Goal: Communication & Community: Ask a question

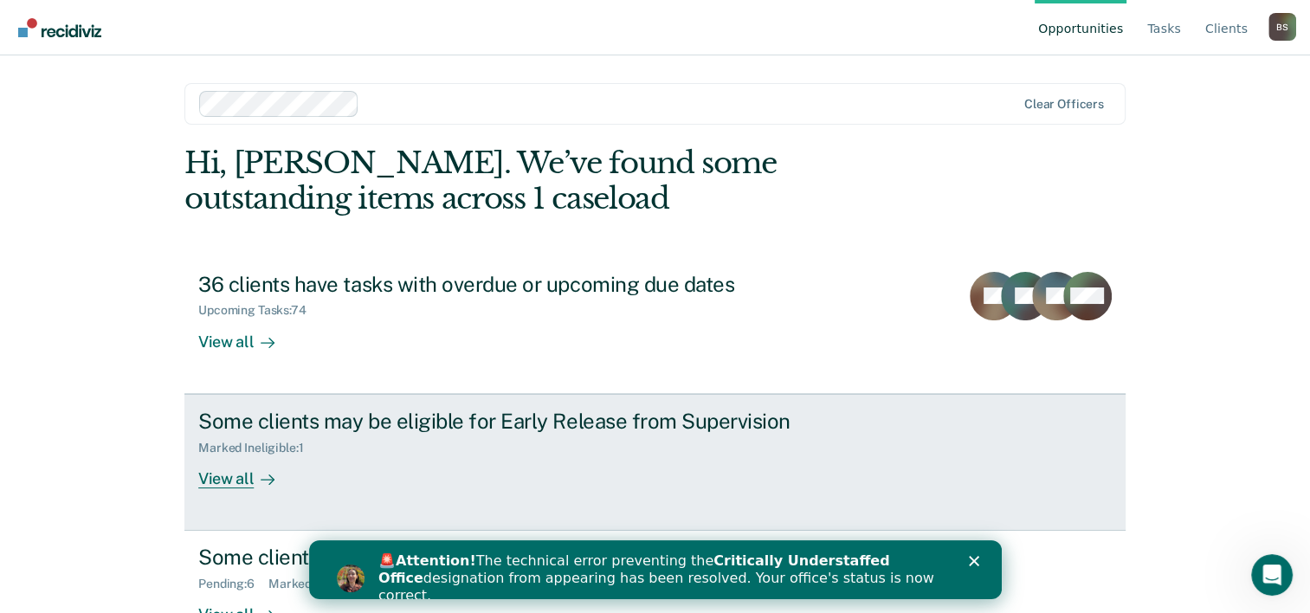
click at [394, 436] on div "Marked Ineligible : 1" at bounding box center [502, 445] width 608 height 22
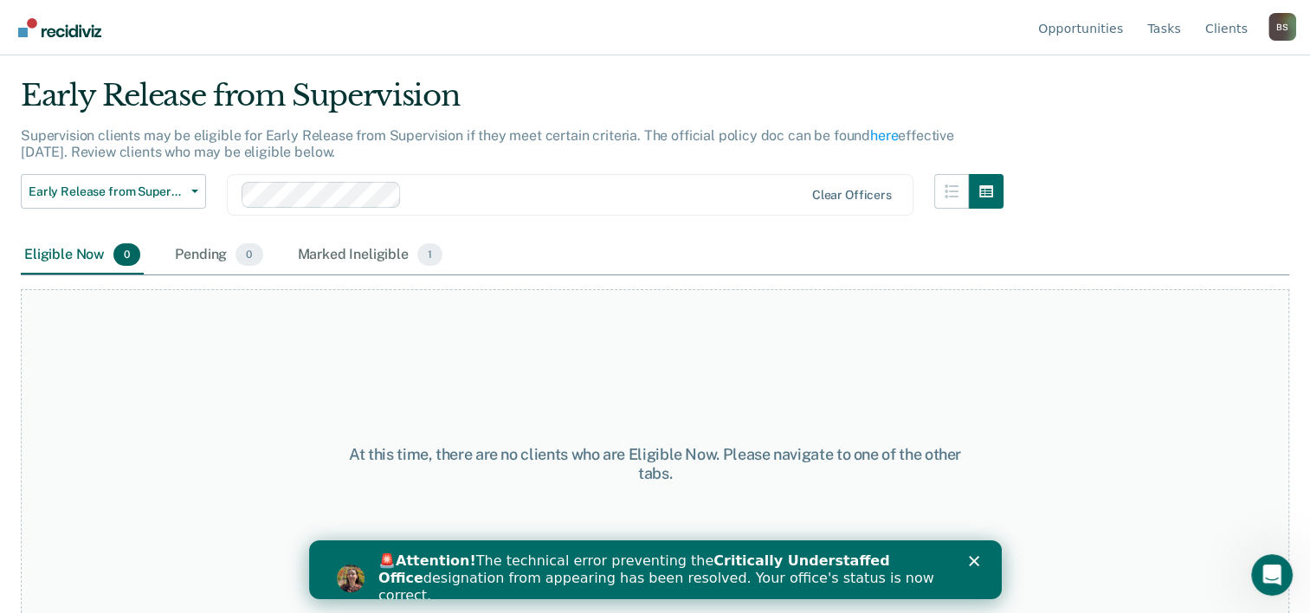
scroll to position [66, 0]
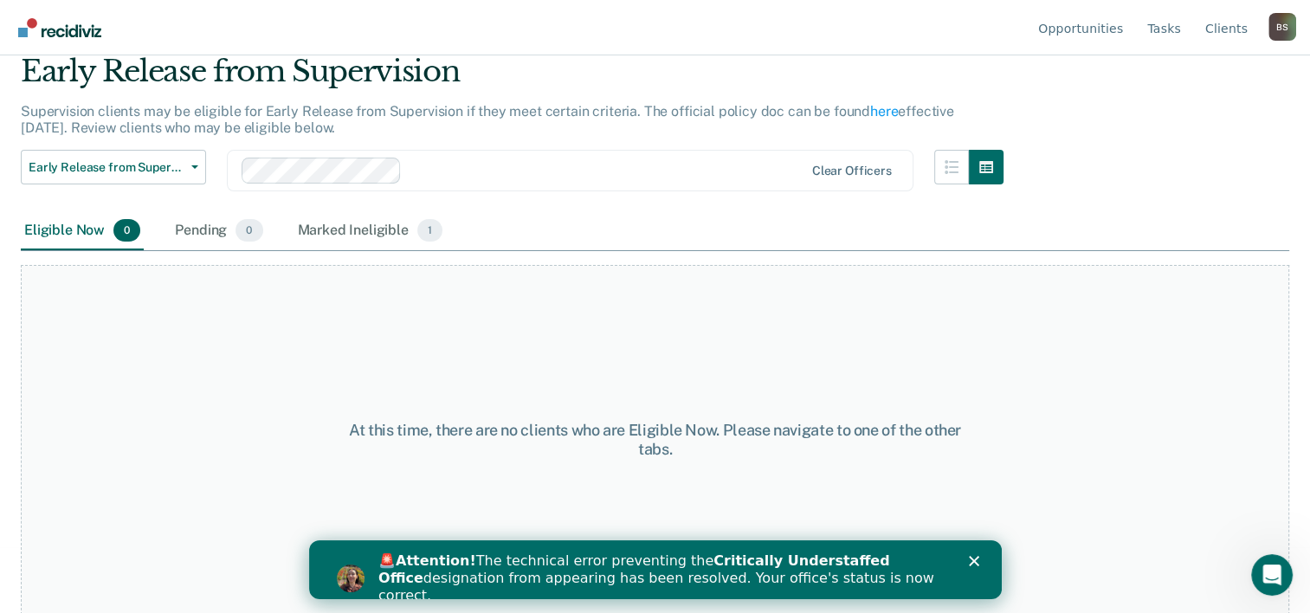
click at [979, 559] on div "Close" at bounding box center [976, 561] width 17 height 10
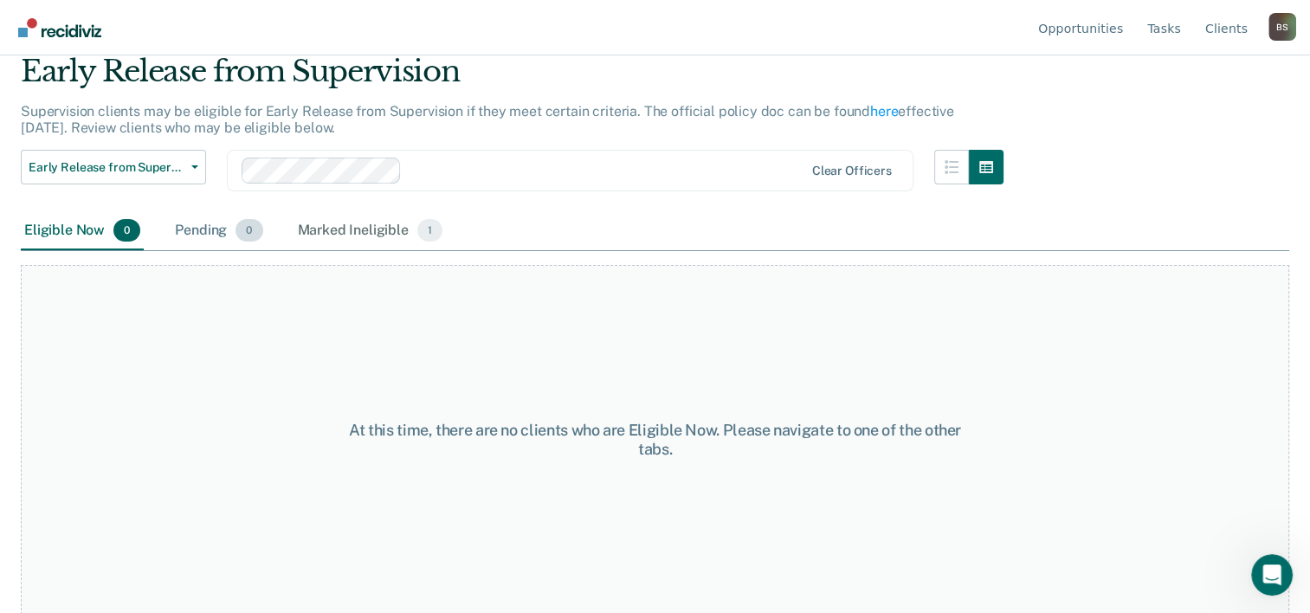
click at [204, 237] on div "Pending 0" at bounding box center [218, 231] width 94 height 38
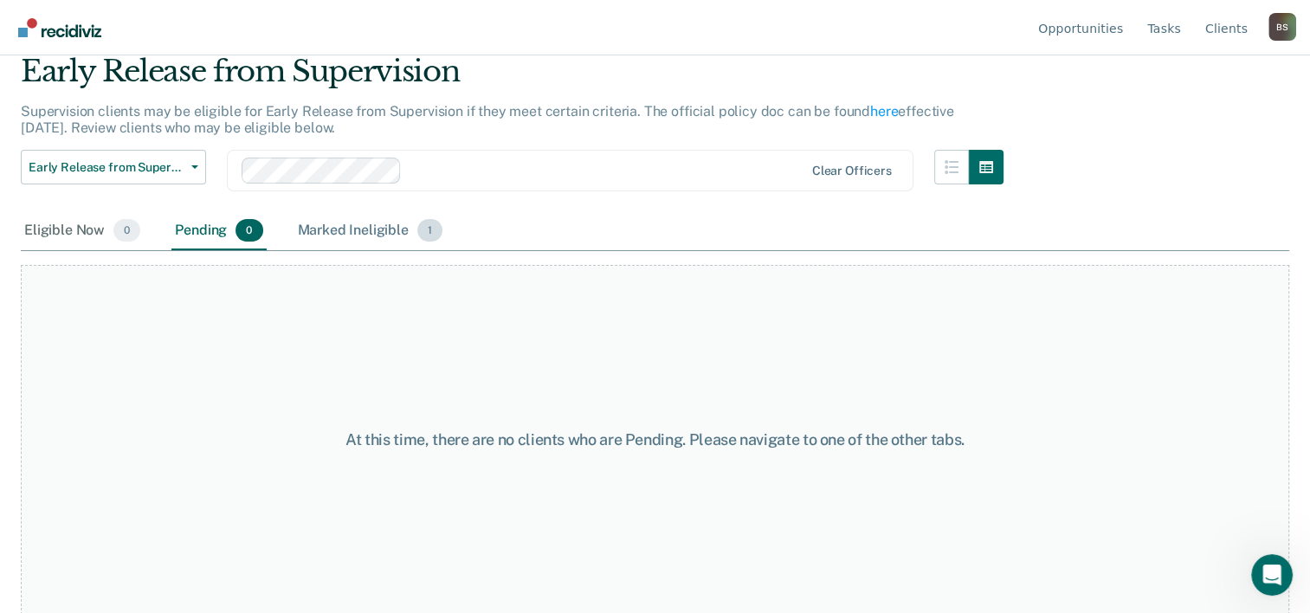
click at [365, 239] on div "Marked Ineligible 1" at bounding box center [370, 231] width 152 height 38
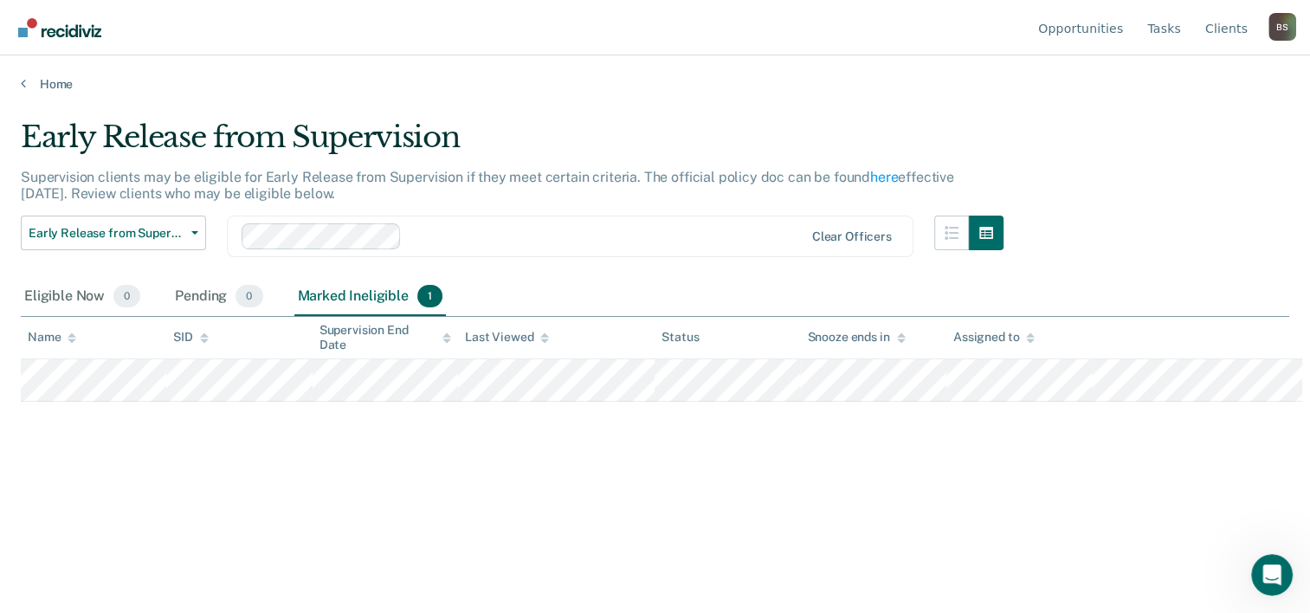
scroll to position [0, 0]
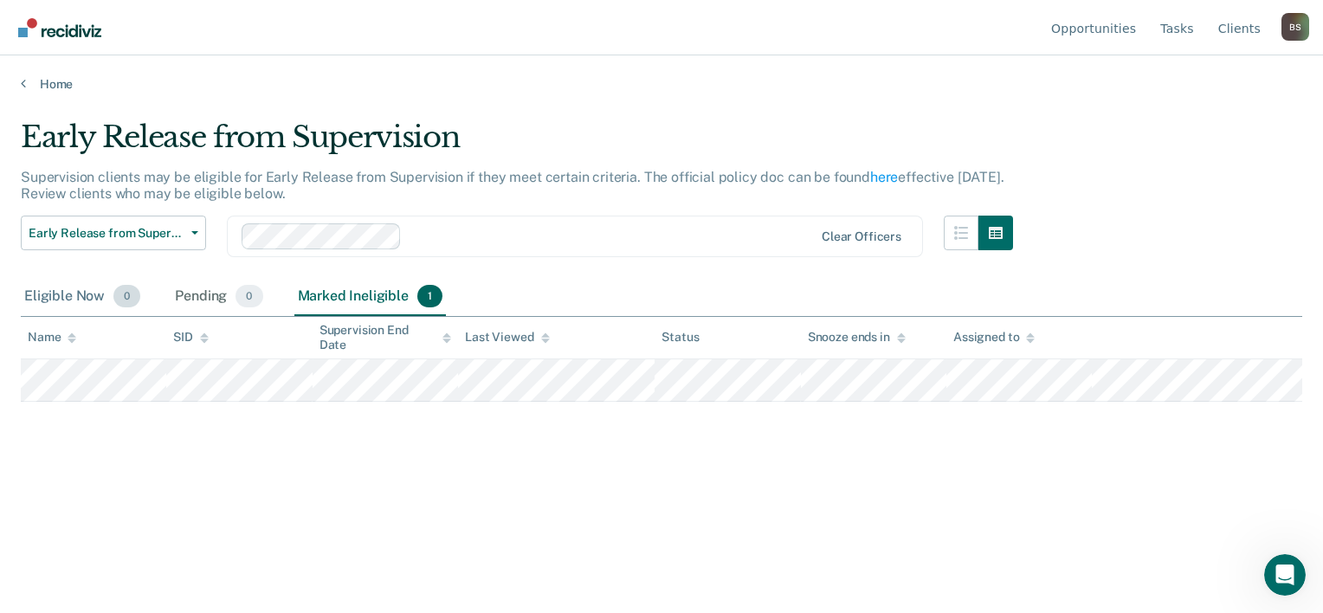
click at [84, 288] on div "Eligible Now 0" at bounding box center [82, 297] width 123 height 38
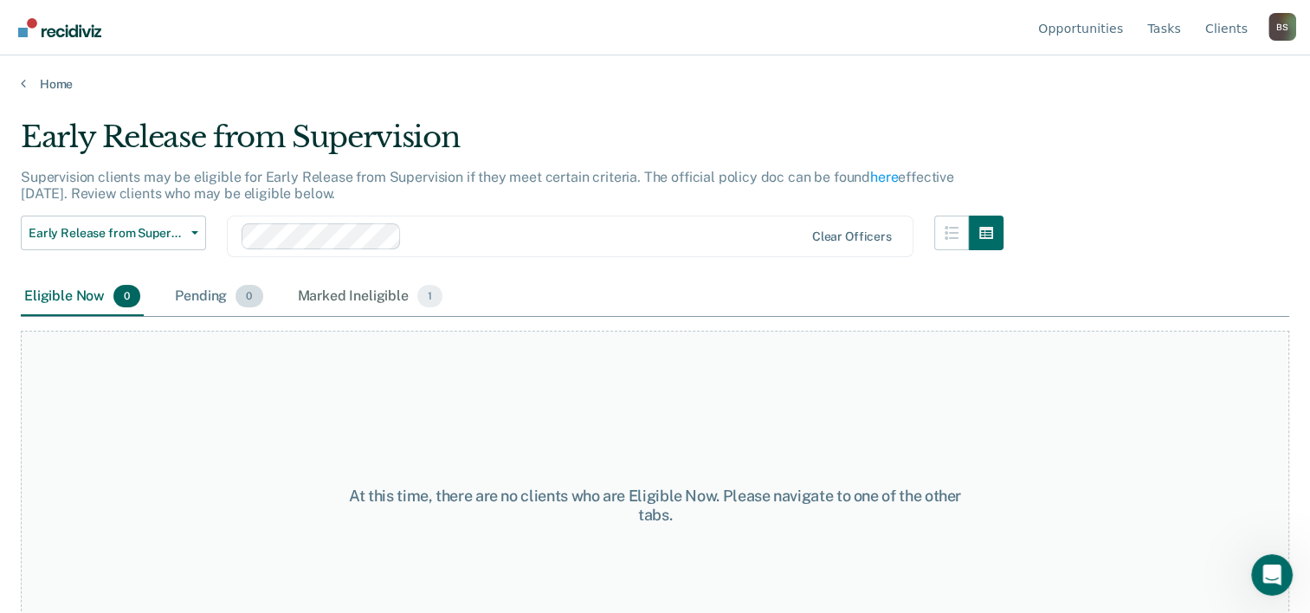
click at [202, 308] on div "Pending 0" at bounding box center [218, 297] width 94 height 38
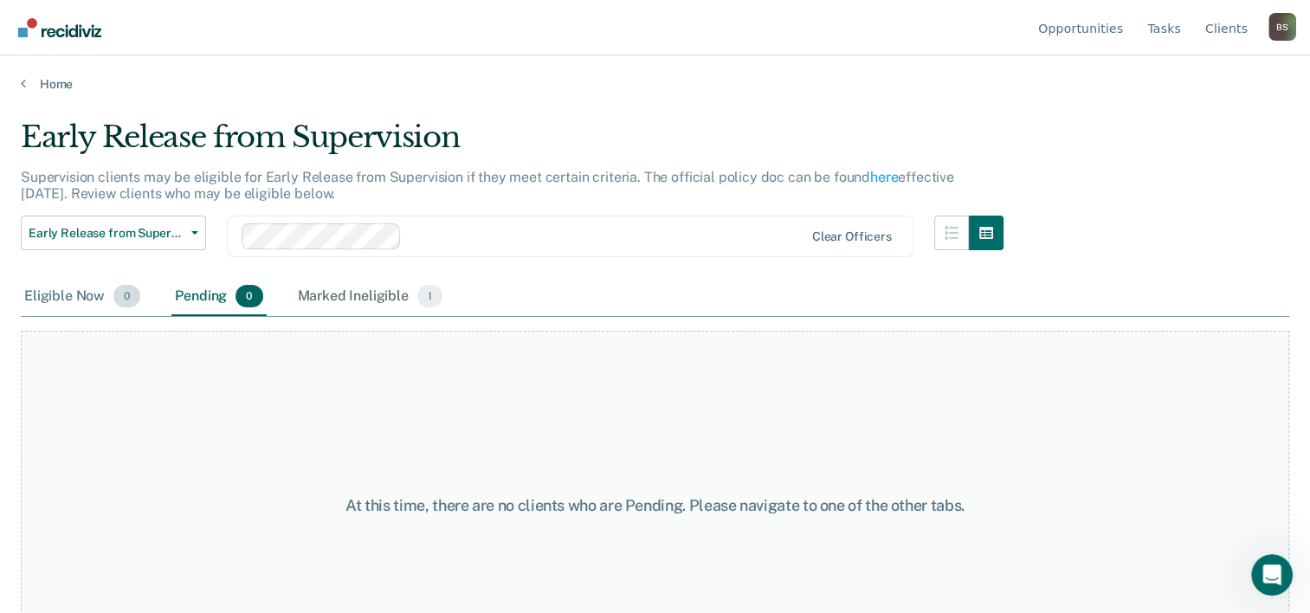
click at [90, 293] on div "Eligible Now 0" at bounding box center [82, 297] width 123 height 38
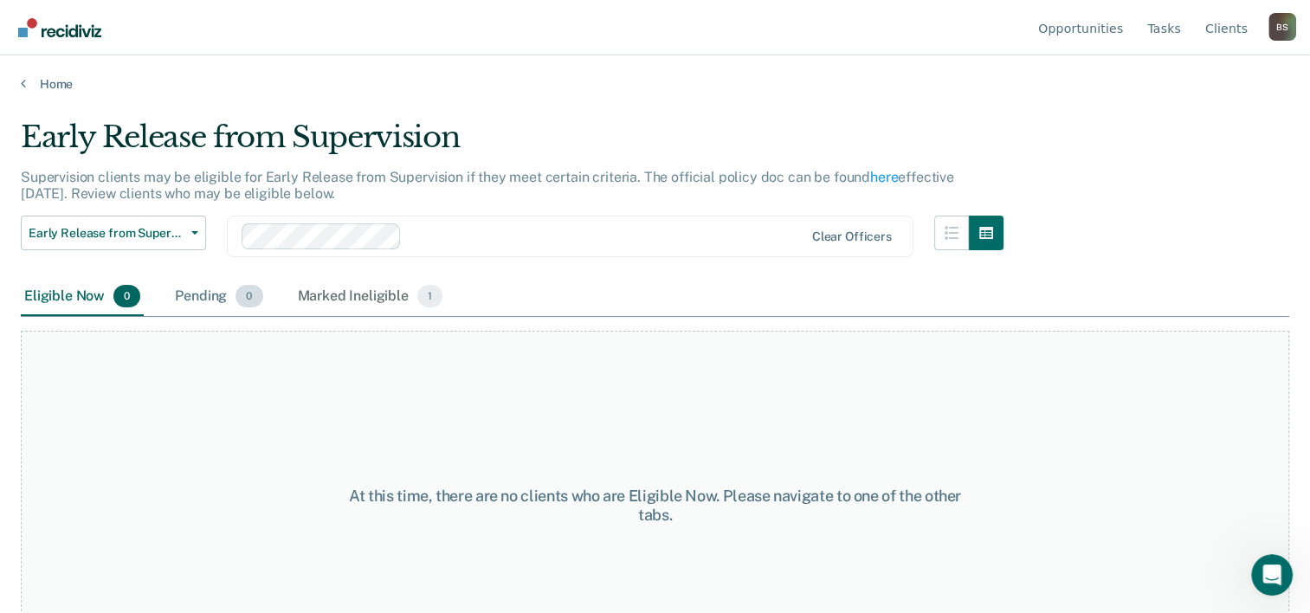
click at [202, 301] on div "Pending 0" at bounding box center [218, 297] width 94 height 38
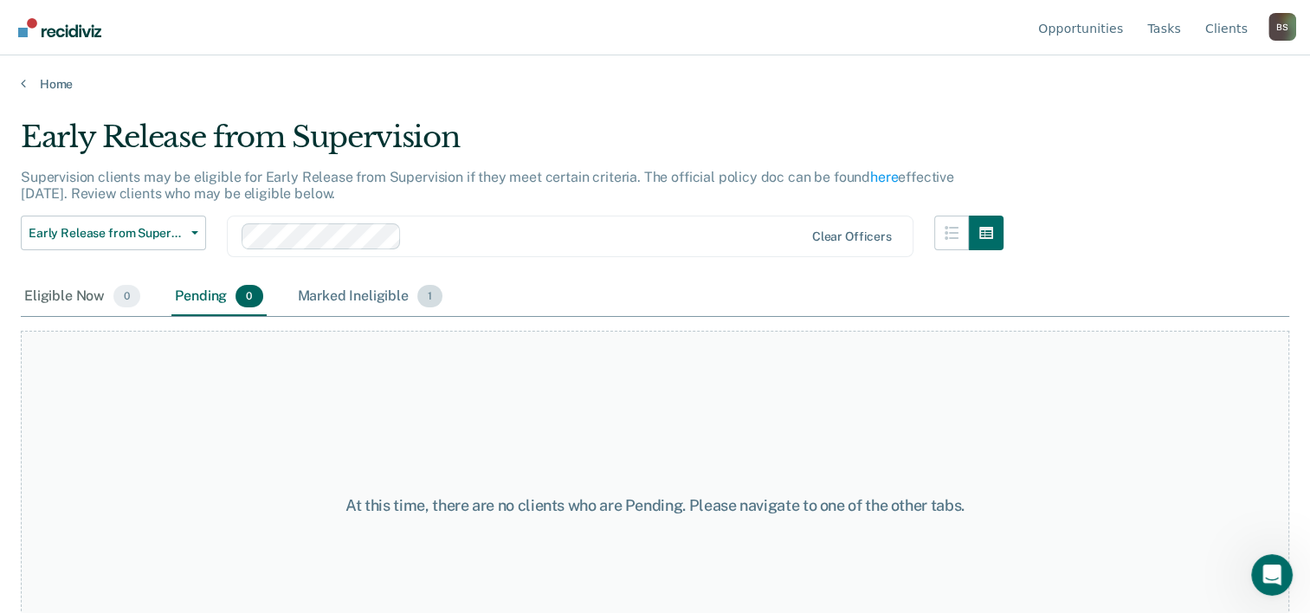
click at [327, 302] on div "Marked Ineligible 1" at bounding box center [370, 297] width 152 height 38
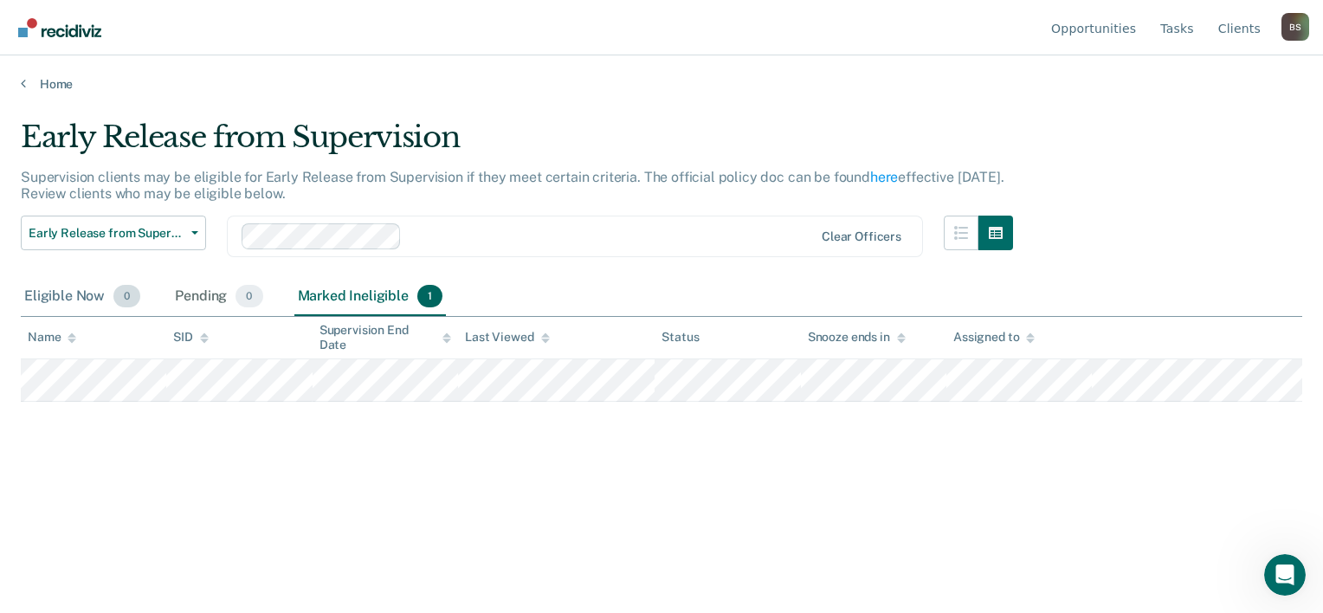
click at [73, 291] on div "Eligible Now 0" at bounding box center [82, 297] width 123 height 38
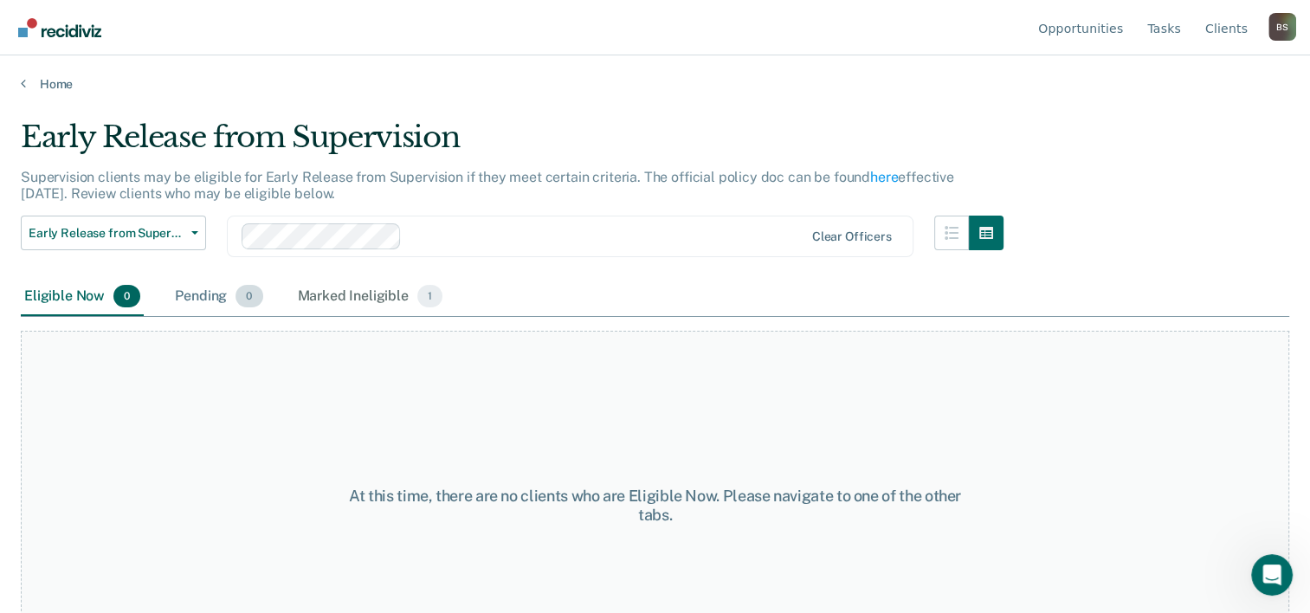
click at [180, 309] on div "Pending 0" at bounding box center [218, 297] width 94 height 38
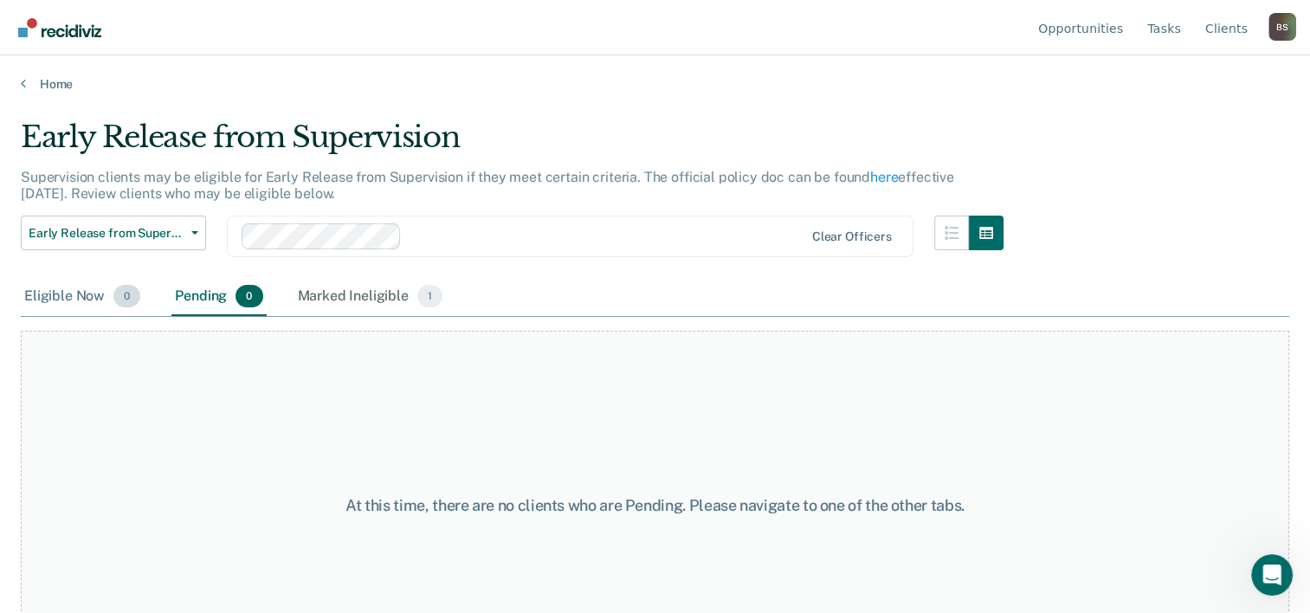
click at [80, 299] on div "Eligible Now 0" at bounding box center [82, 297] width 123 height 38
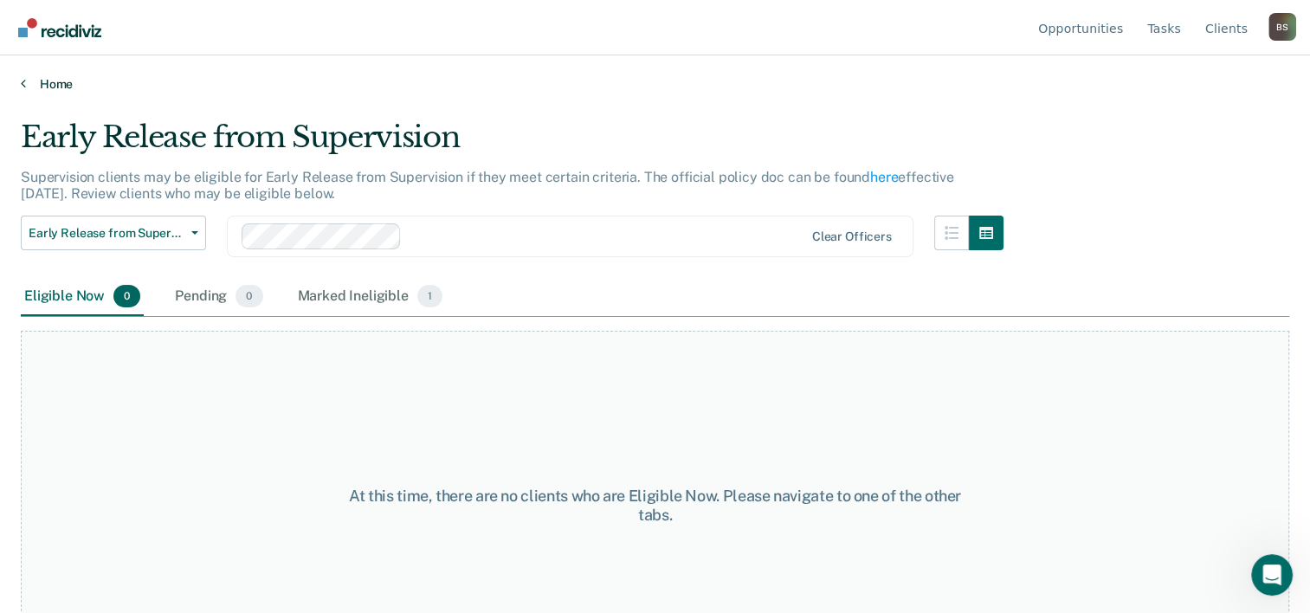
click at [29, 83] on link "Home" at bounding box center [655, 84] width 1269 height 16
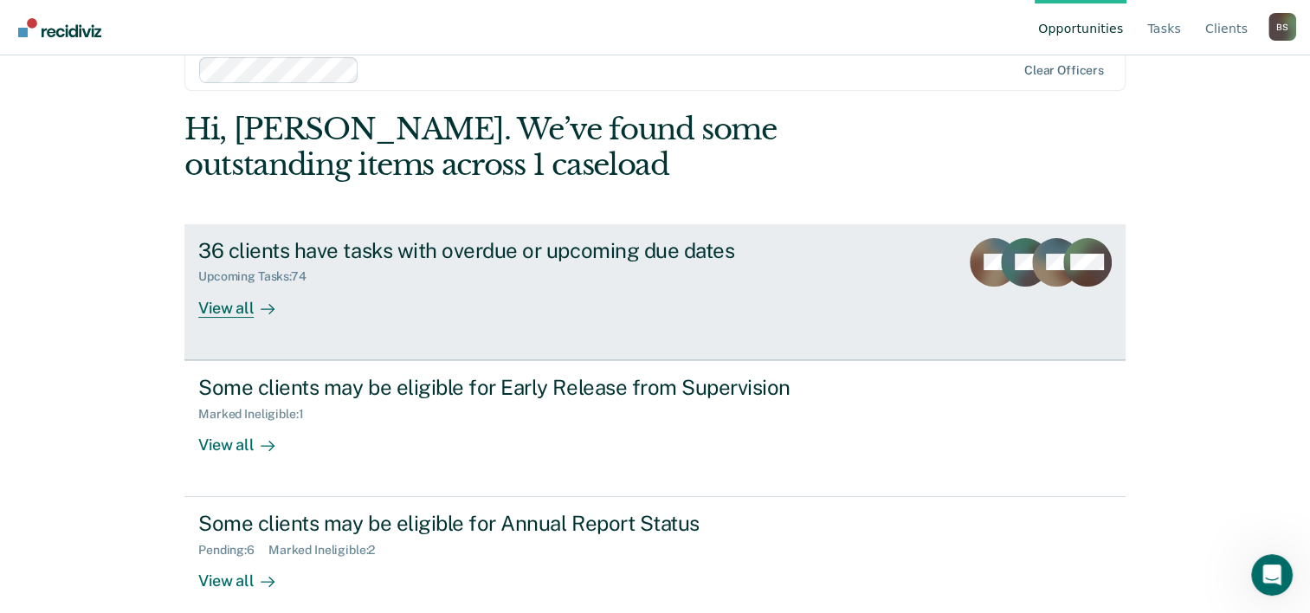
scroll to position [53, 0]
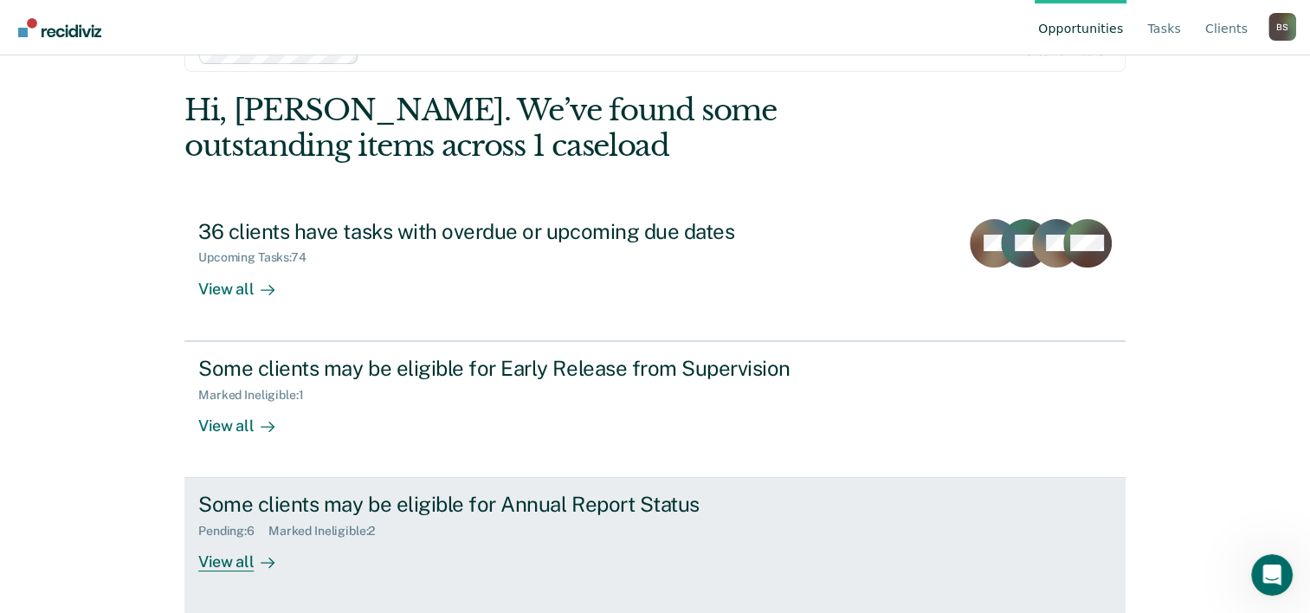
click at [531, 492] on div "Some clients may be eligible for Annual Report Status" at bounding box center [502, 504] width 608 height 25
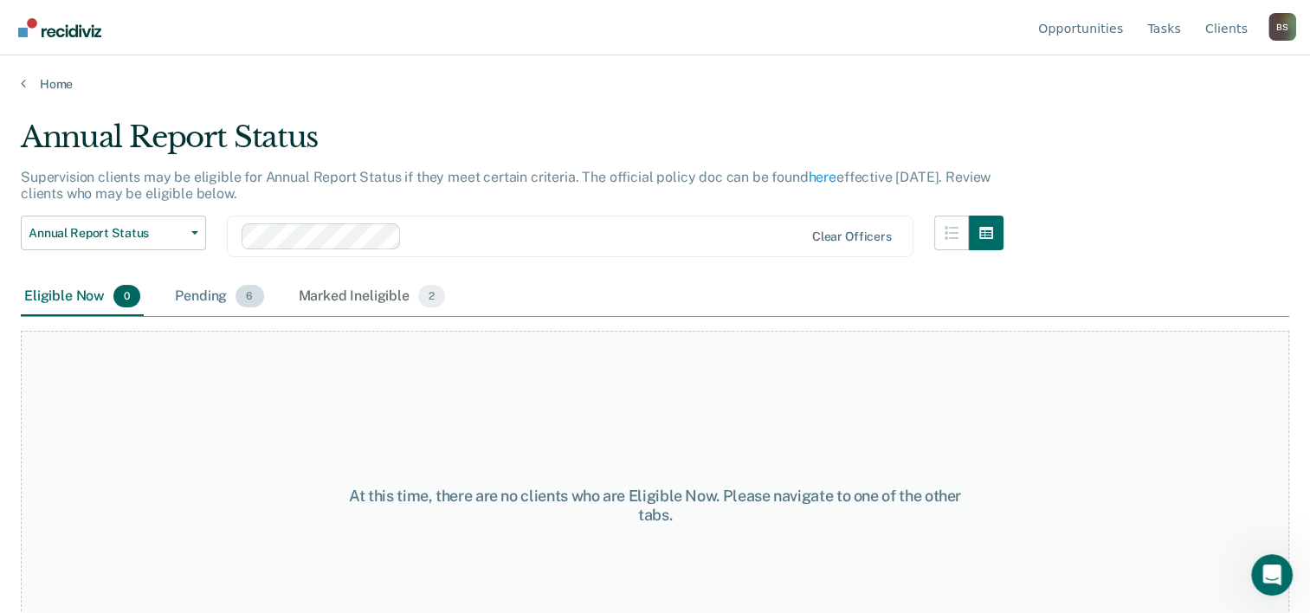
click at [204, 298] on div "Pending 6" at bounding box center [218, 297] width 95 height 38
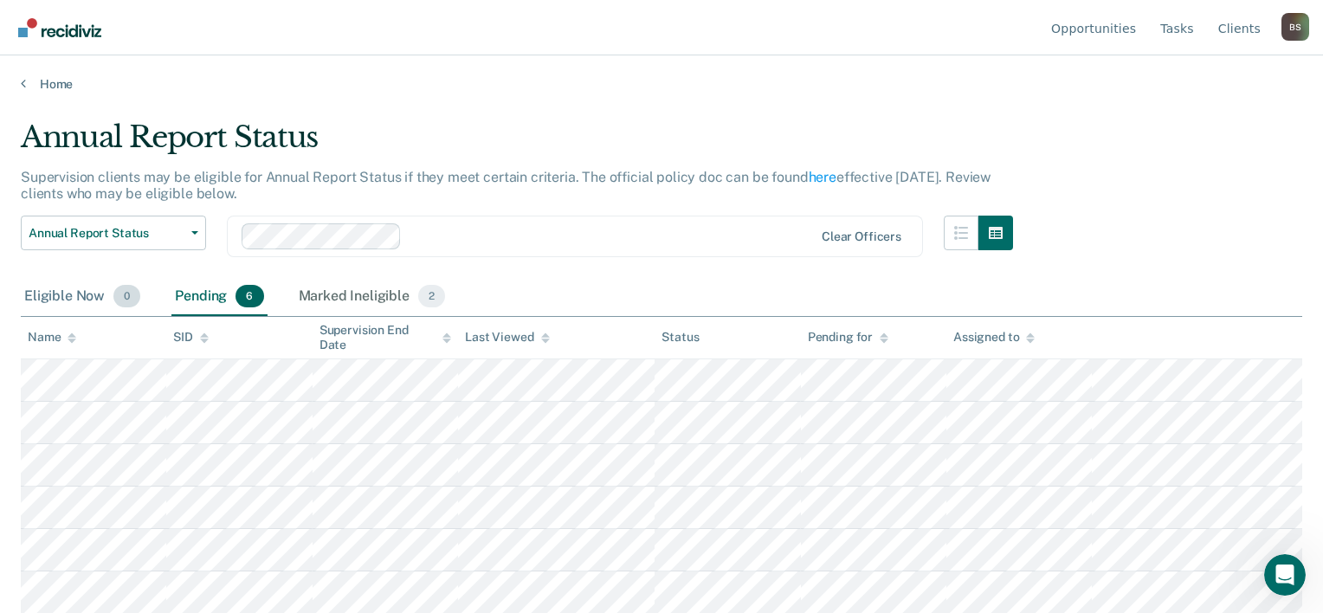
click at [62, 295] on div "Eligible Now 0" at bounding box center [82, 297] width 123 height 38
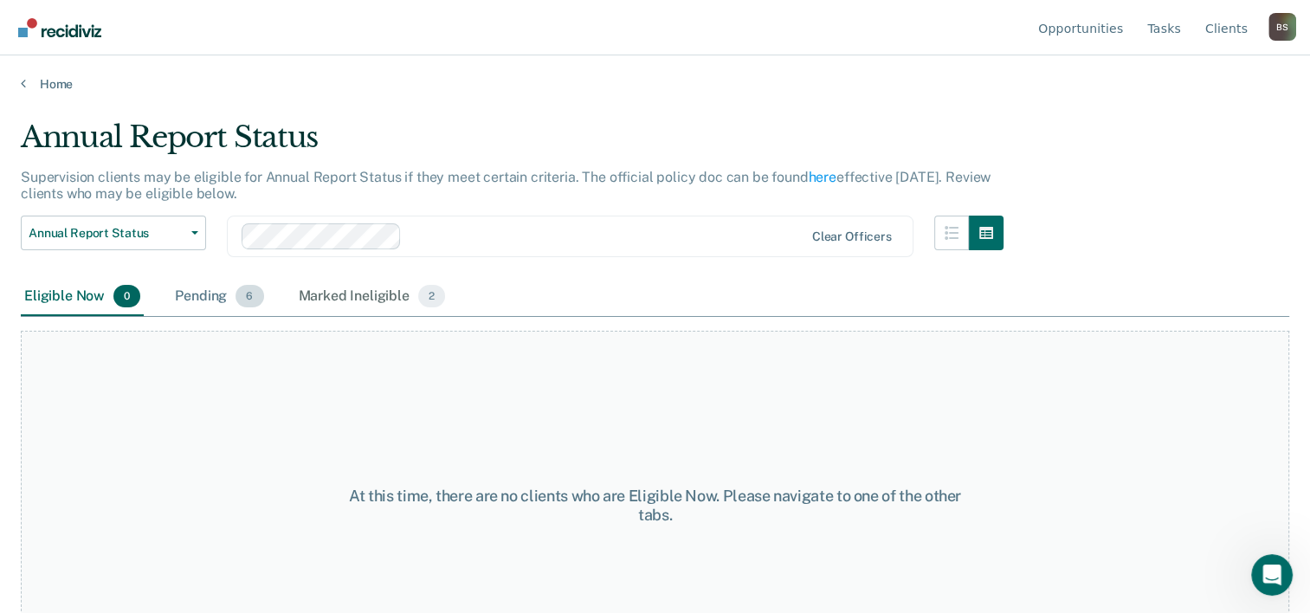
click at [204, 291] on div "Pending 6" at bounding box center [218, 297] width 95 height 38
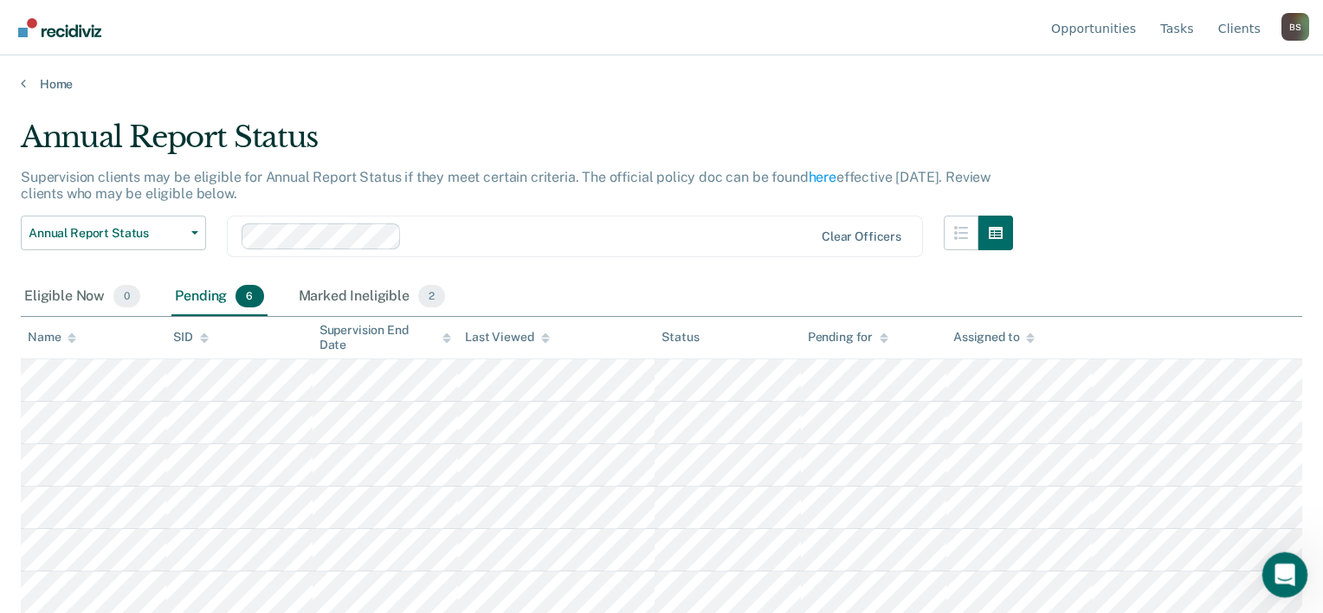
click at [1275, 579] on icon "Open Intercom Messenger" at bounding box center [1283, 573] width 29 height 29
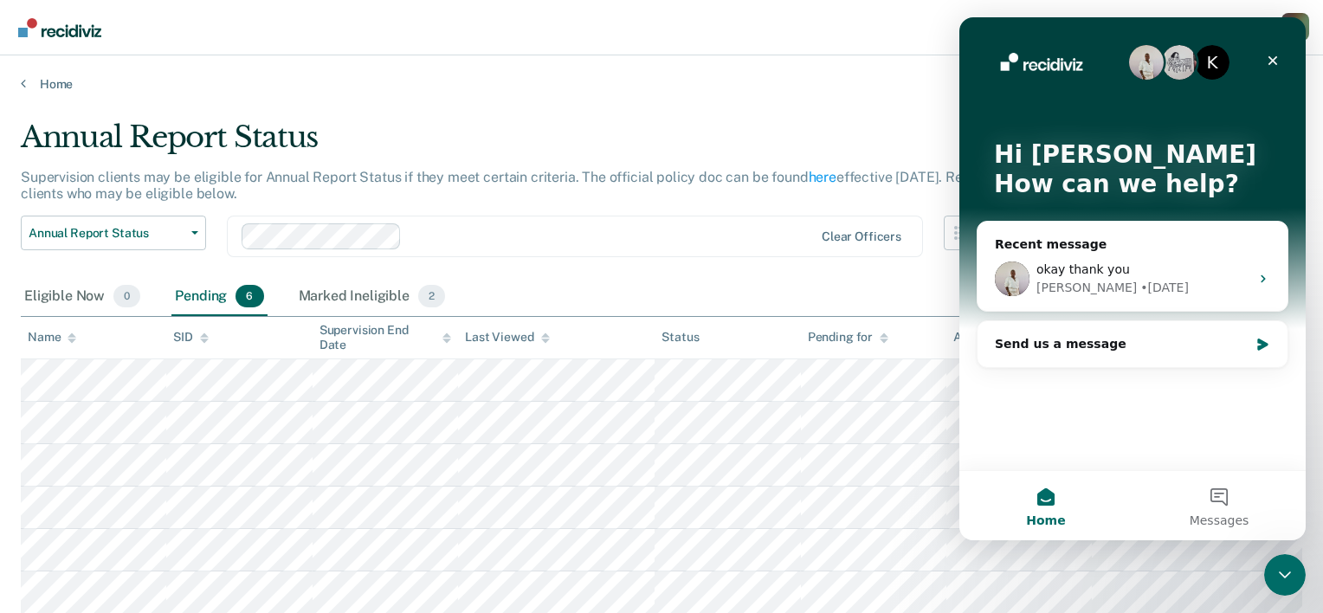
click at [578, 249] on div "Clear officers" at bounding box center [575, 237] width 696 height 42
click at [757, 102] on main "Annual Report Status Supervision clients may be eligible for Annual Report Stat…" at bounding box center [661, 350] width 1323 height 516
click at [1268, 59] on icon "Close" at bounding box center [1273, 61] width 14 height 14
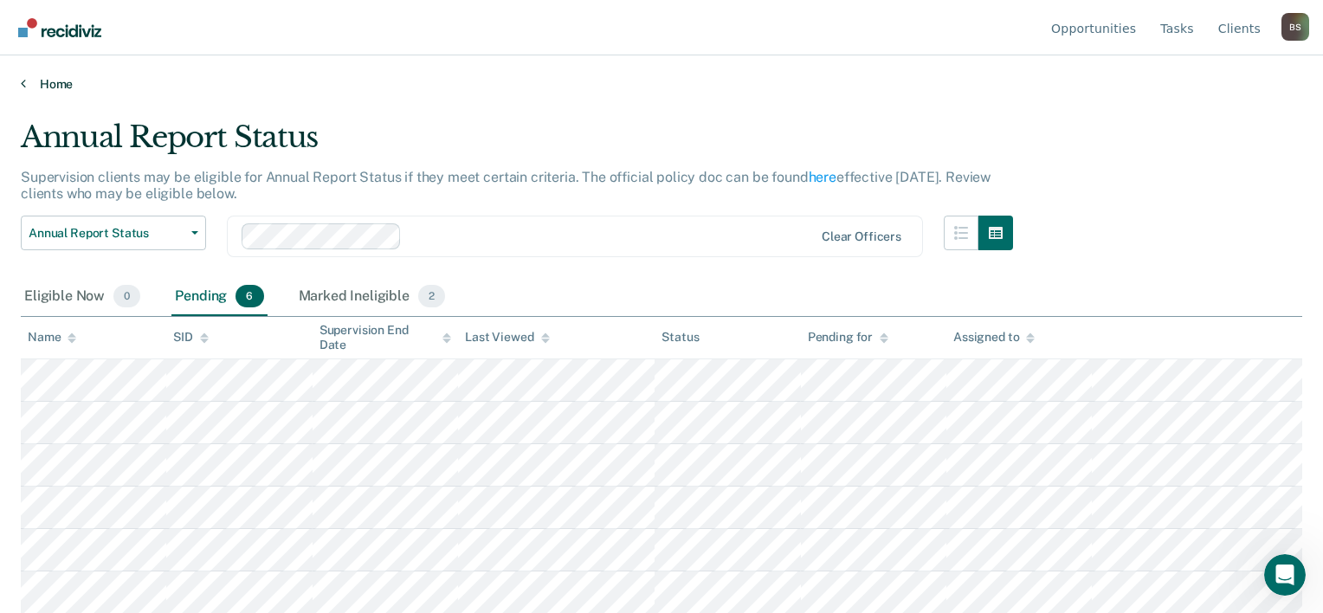
click at [45, 87] on link "Home" at bounding box center [662, 84] width 1282 height 16
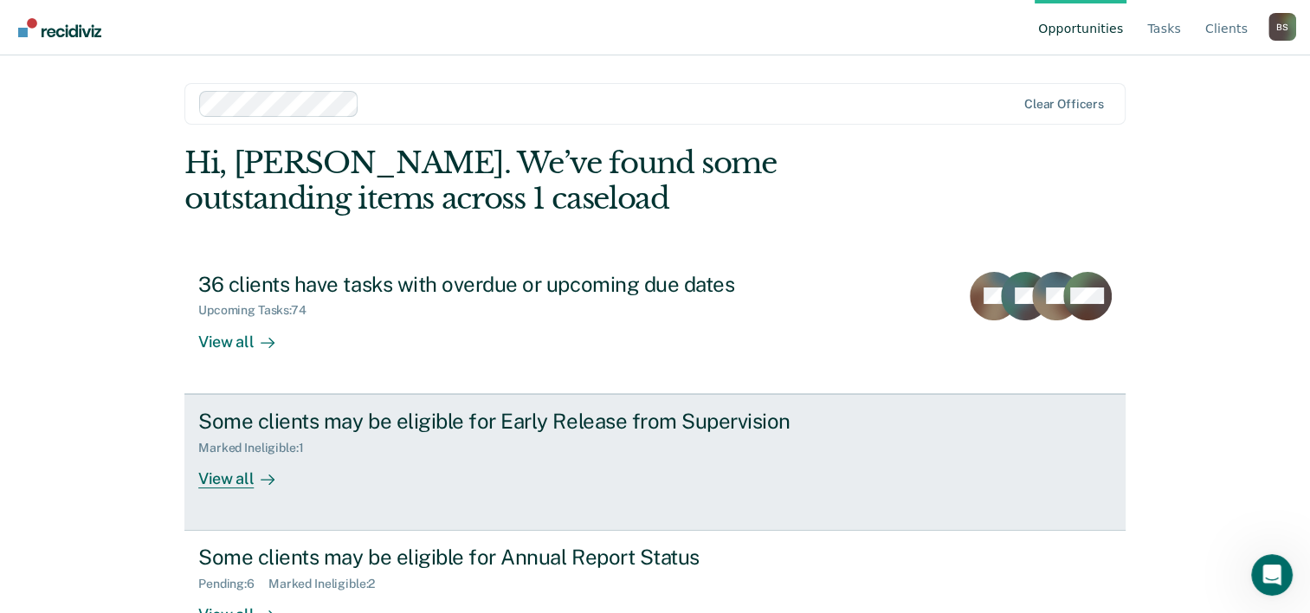
click at [458, 454] on div "Marked Ineligible : 1" at bounding box center [502, 445] width 608 height 22
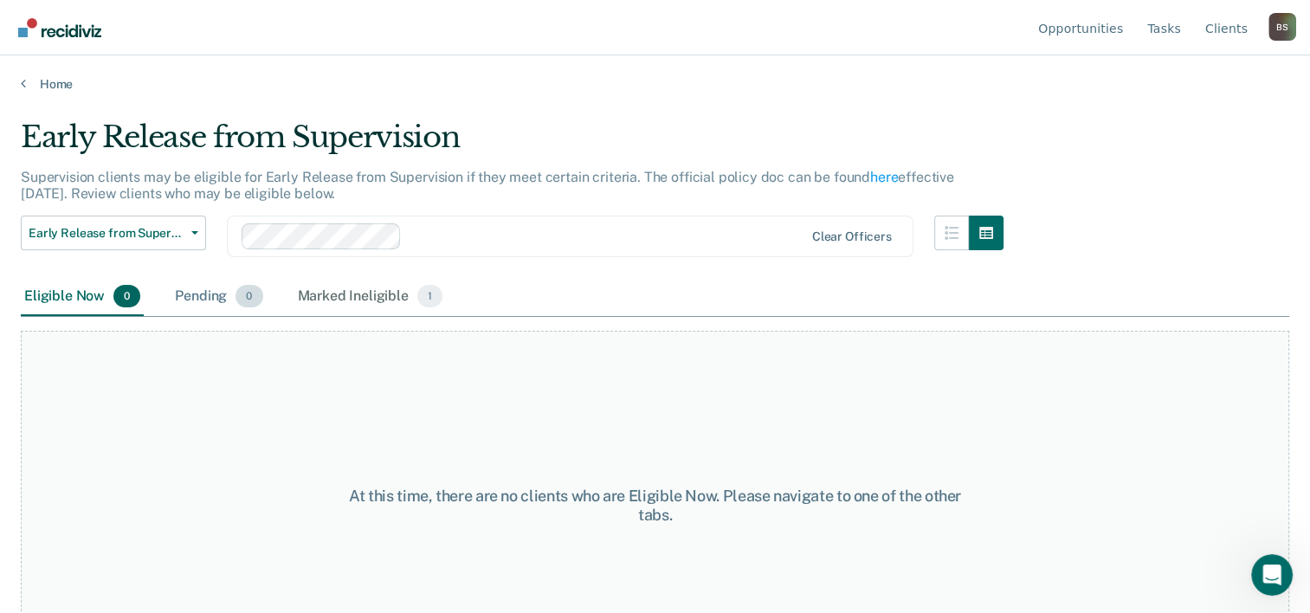
click at [203, 299] on div "Pending 0" at bounding box center [218, 297] width 94 height 38
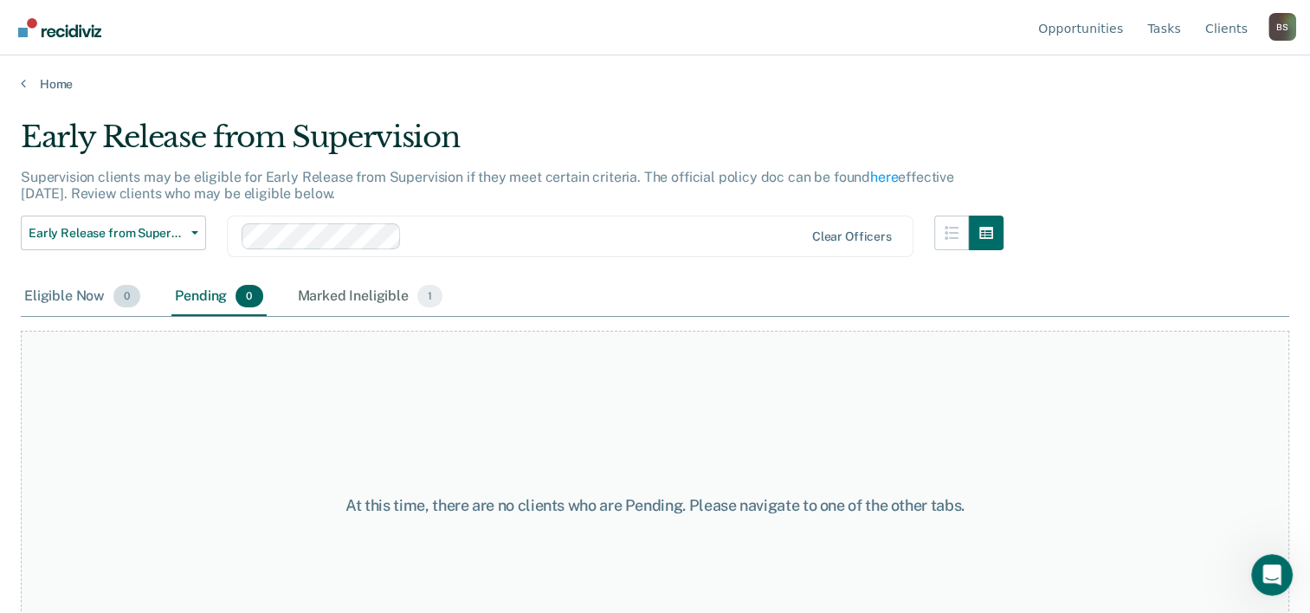
click at [66, 305] on div "Eligible Now 0" at bounding box center [82, 297] width 123 height 38
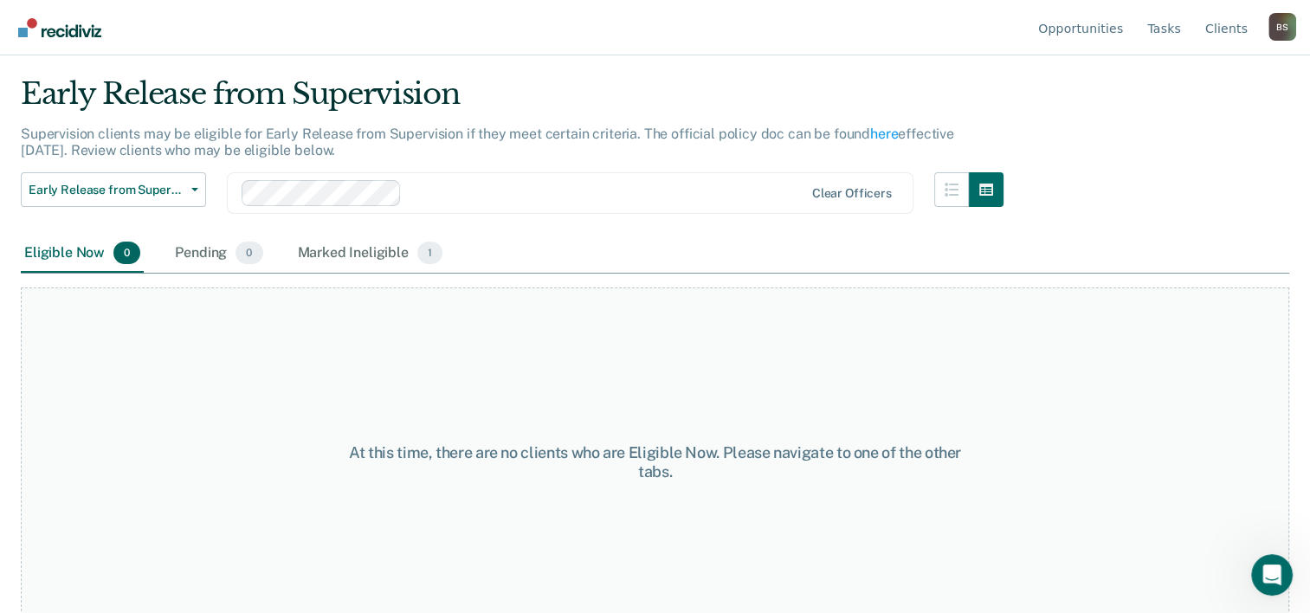
scroll to position [66, 0]
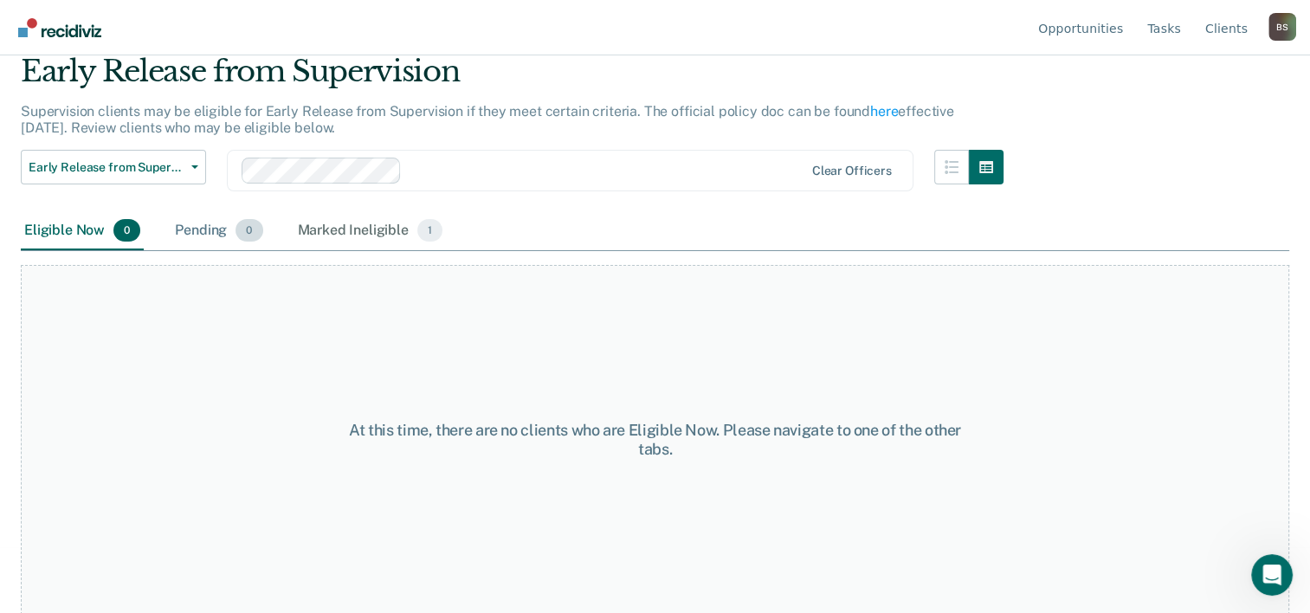
click at [190, 242] on div "Pending 0" at bounding box center [218, 231] width 94 height 38
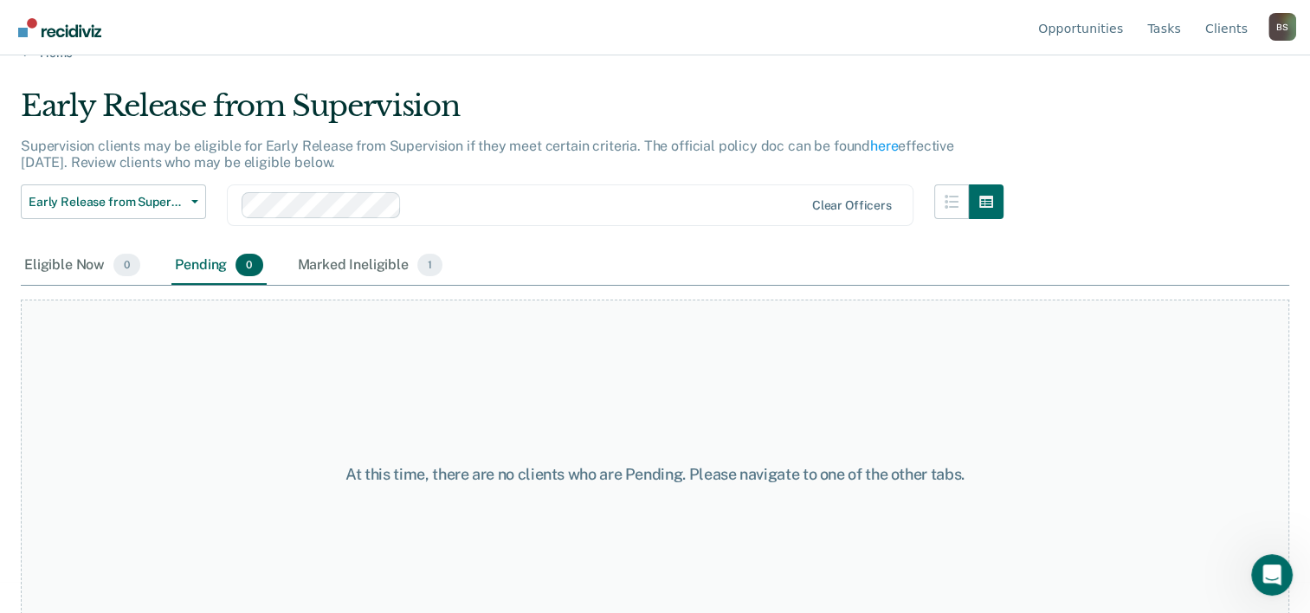
scroll to position [0, 0]
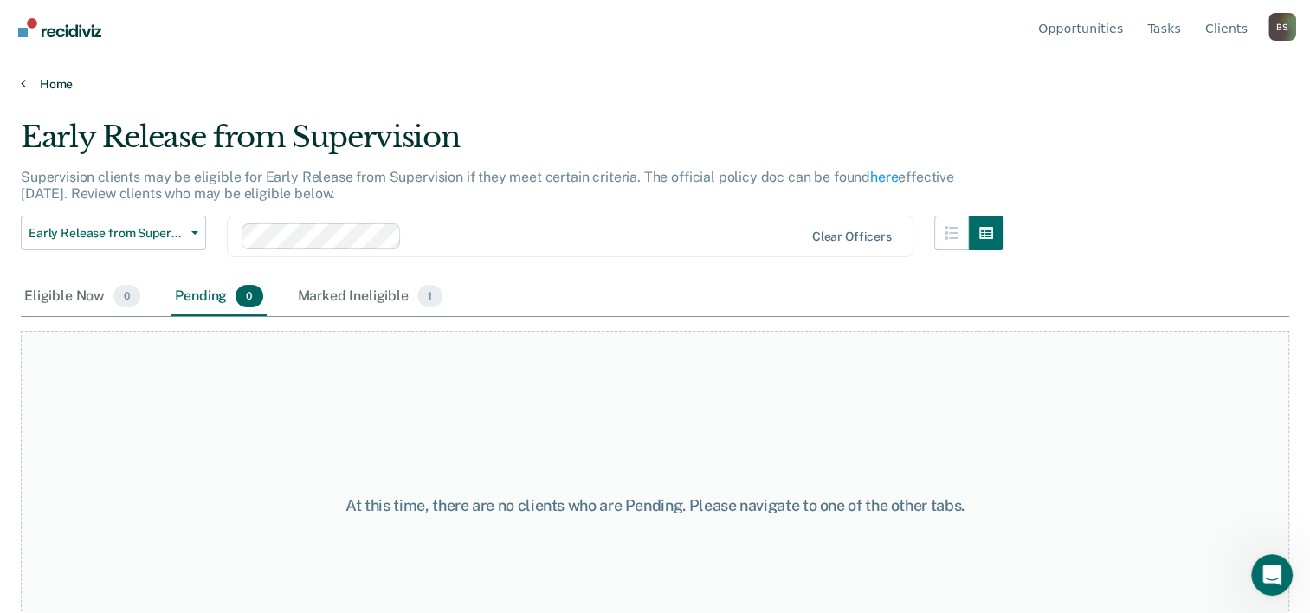
click at [24, 81] on icon at bounding box center [23, 83] width 5 height 14
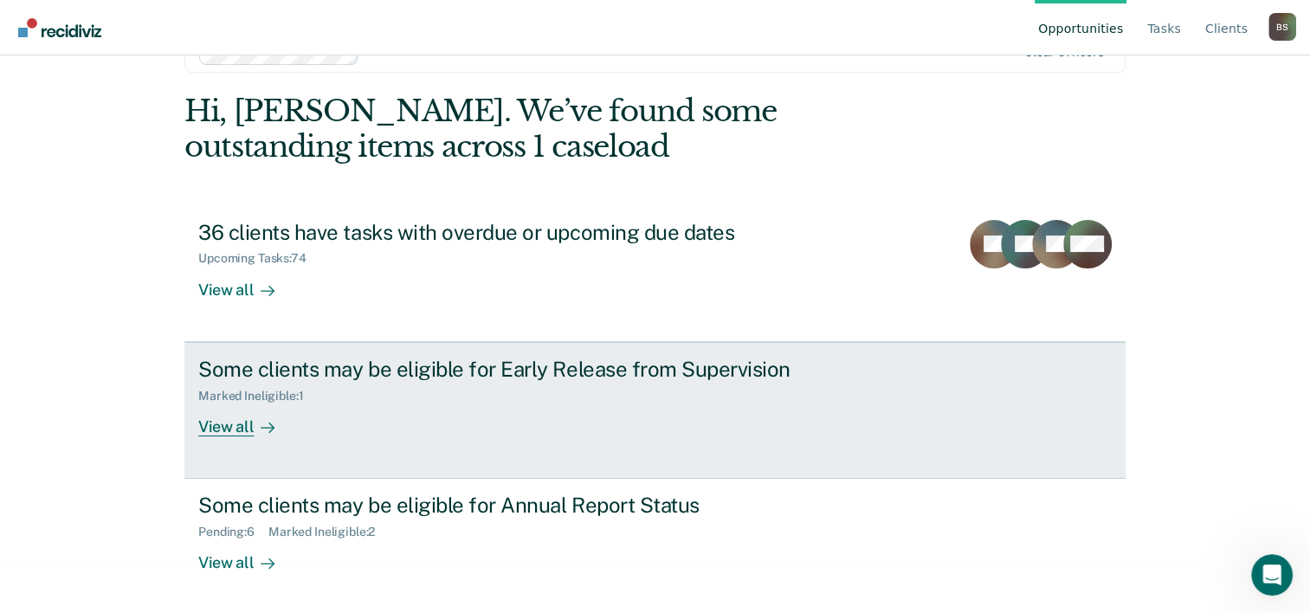
scroll to position [53, 0]
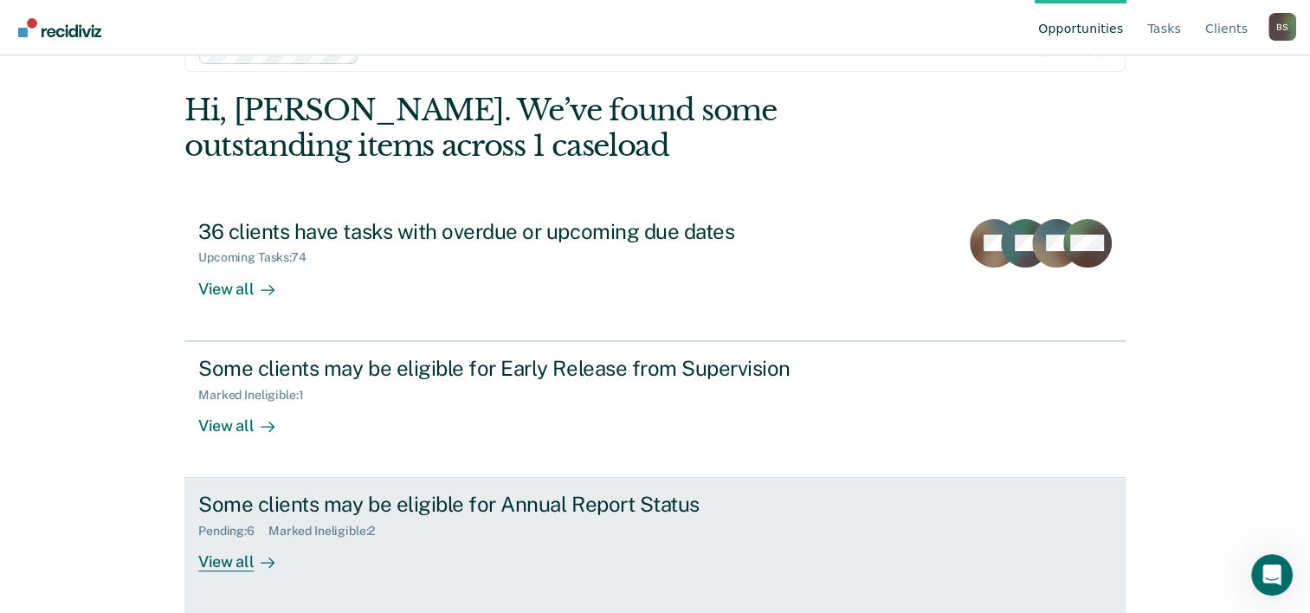
click at [552, 509] on div "Some clients may be eligible for Annual Report Status" at bounding box center [502, 504] width 608 height 25
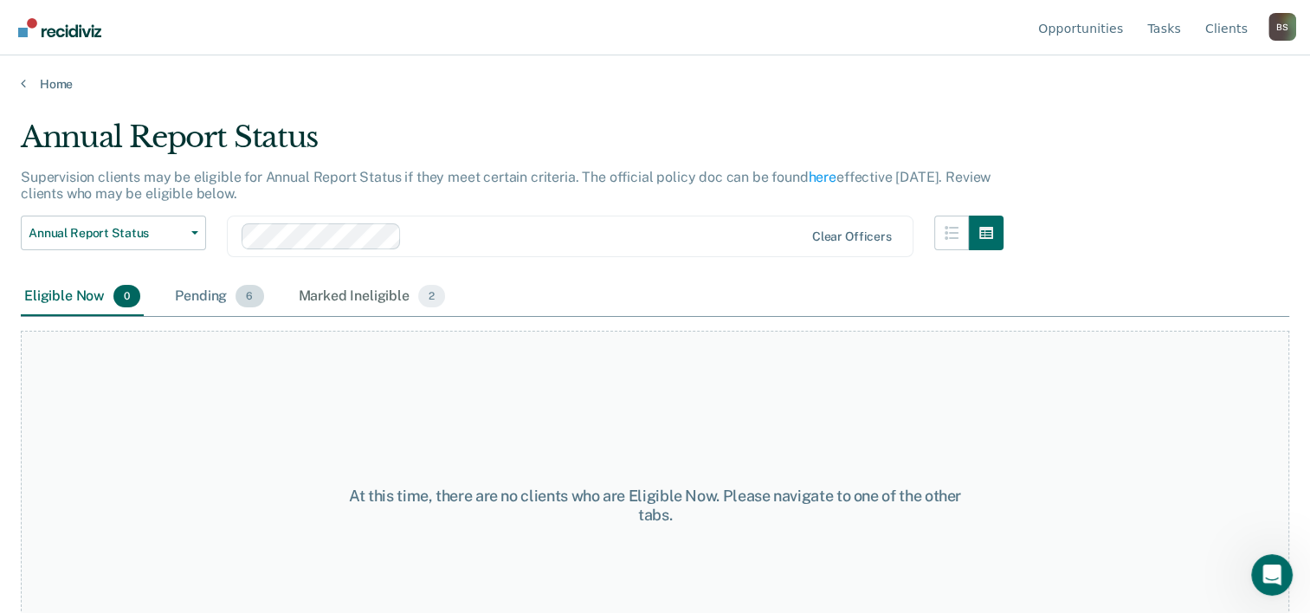
click at [196, 298] on div "Pending 6" at bounding box center [218, 297] width 95 height 38
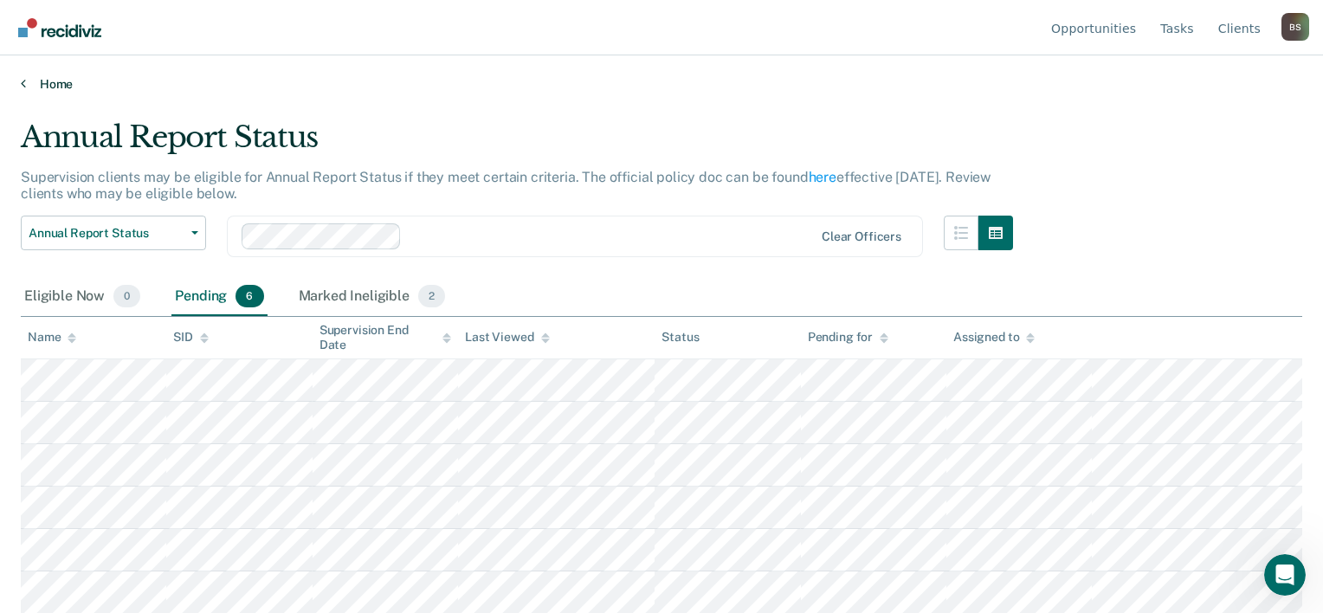
click at [55, 87] on link "Home" at bounding box center [662, 84] width 1282 height 16
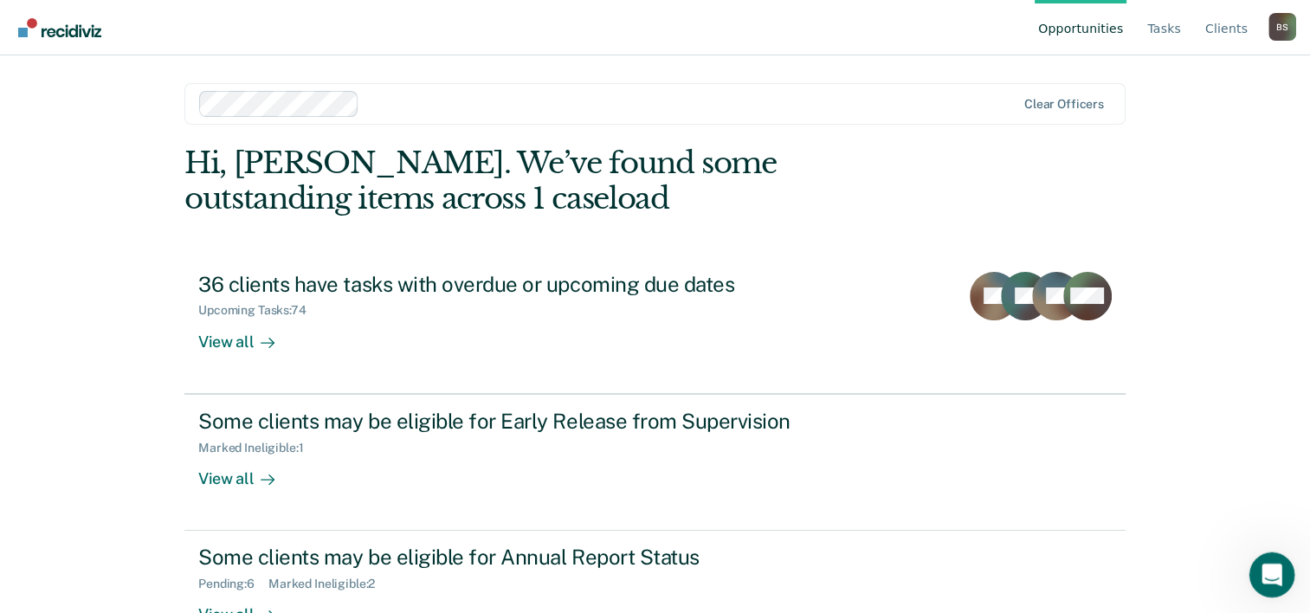
click at [1266, 579] on icon "Open Intercom Messenger" at bounding box center [1270, 573] width 29 height 29
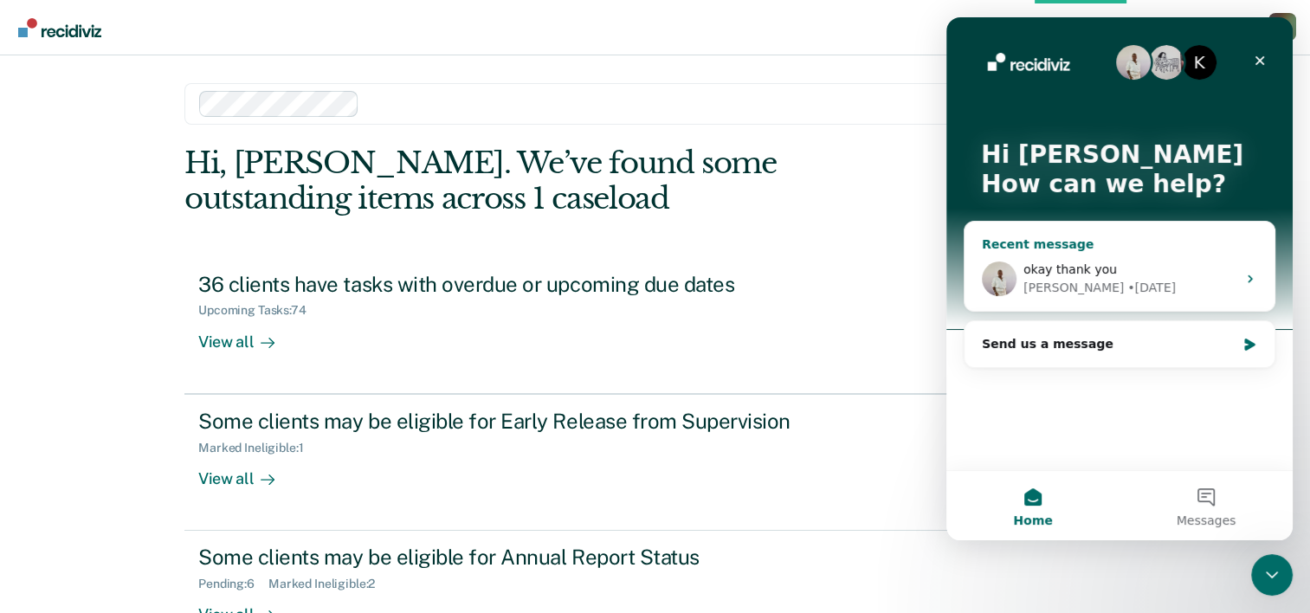
click at [1127, 287] on div "• 4d ago" at bounding box center [1151, 288] width 48 height 18
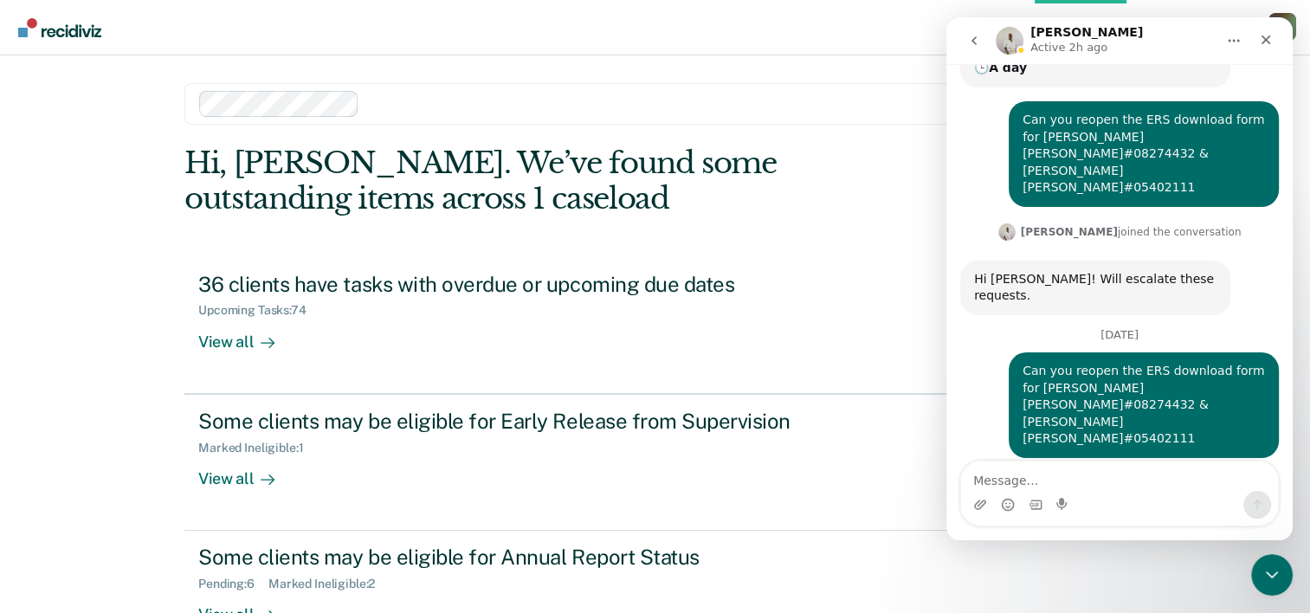
scroll to position [371, 0]
click at [1011, 481] on textarea "Message…" at bounding box center [1119, 476] width 317 height 29
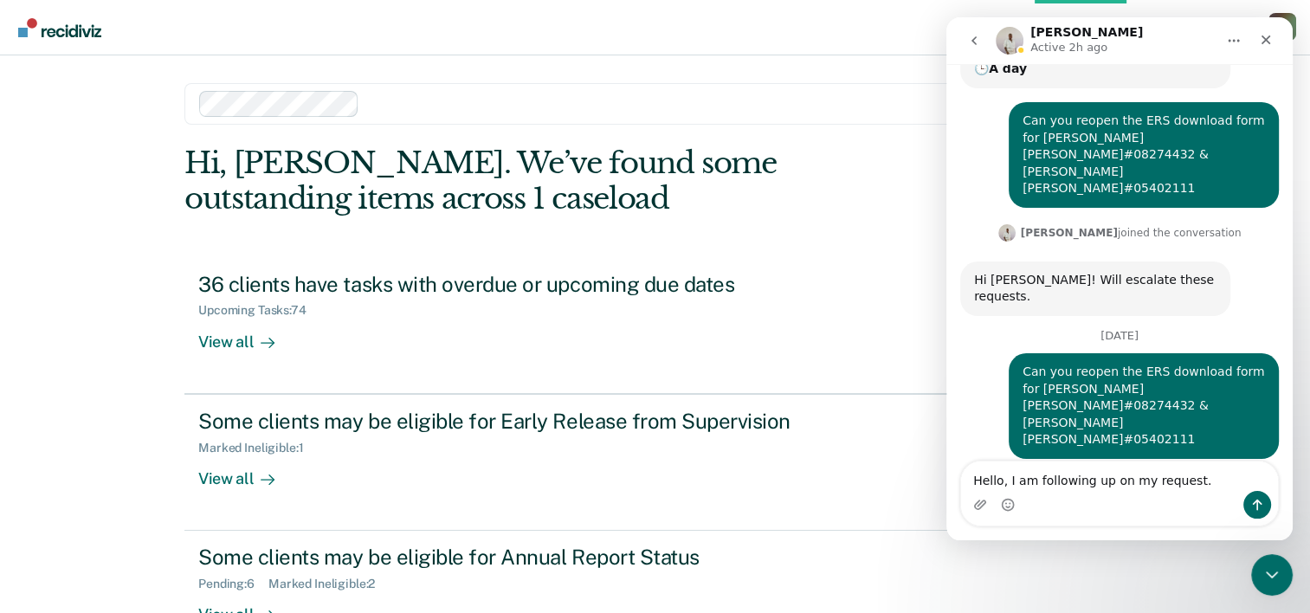
type textarea "Hello, I am following up on my request."
click at [1267, 506] on button "Send a message…" at bounding box center [1257, 505] width 28 height 28
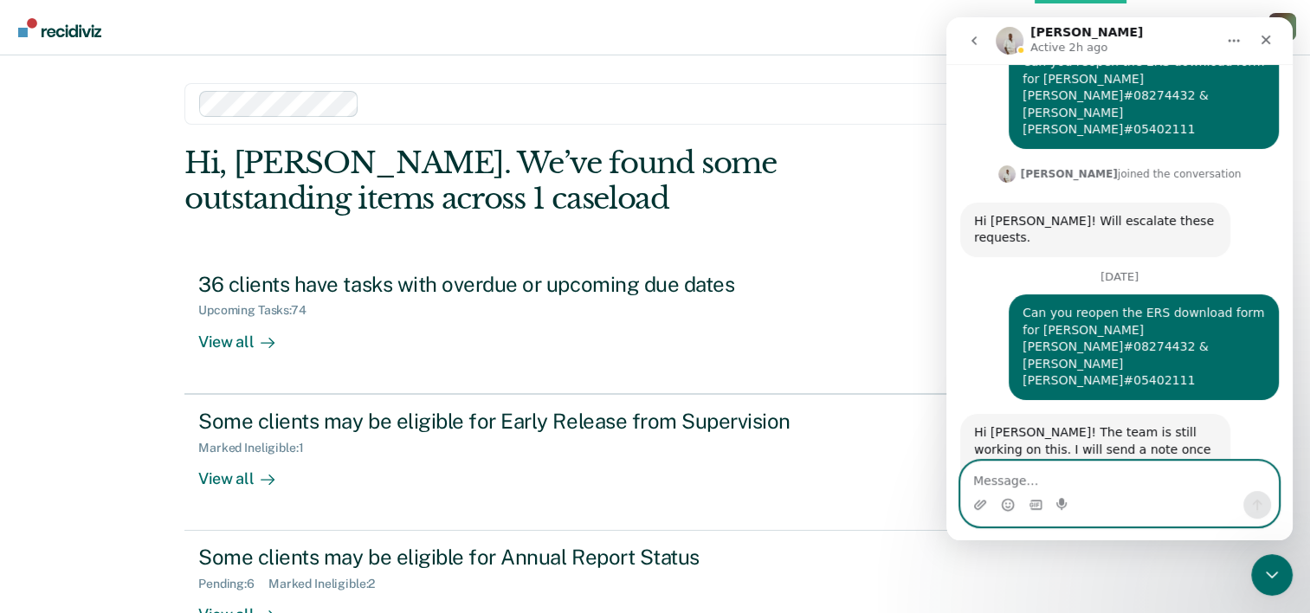
scroll to position [447, 0]
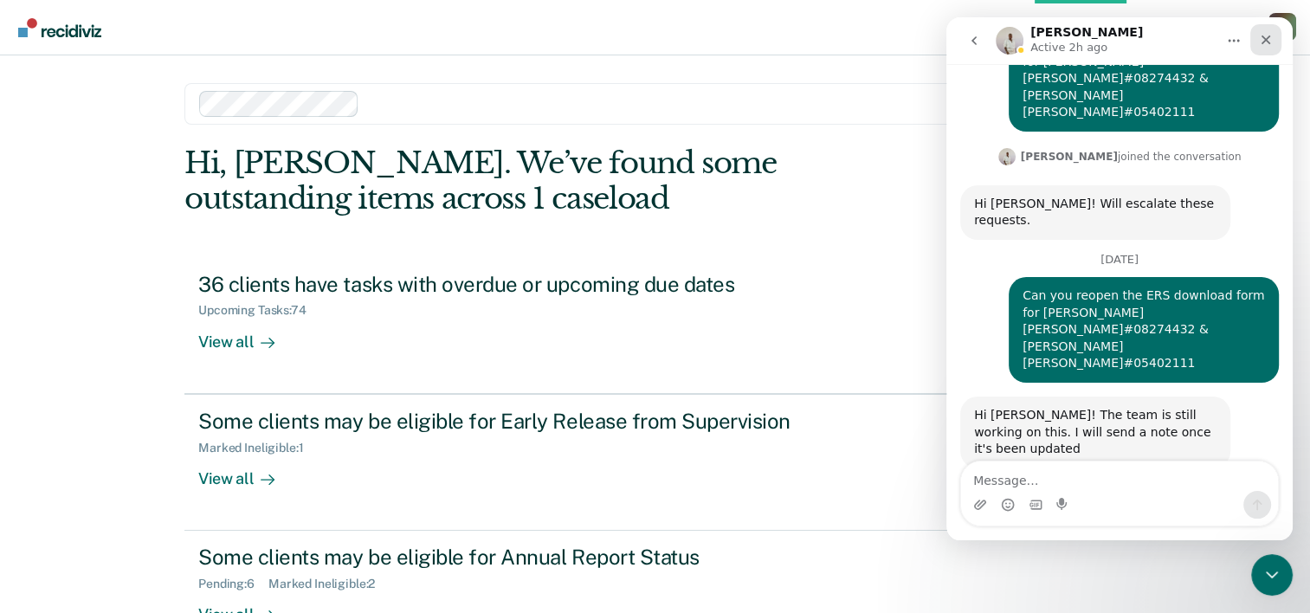
click at [1269, 48] on div "Close" at bounding box center [1265, 39] width 31 height 31
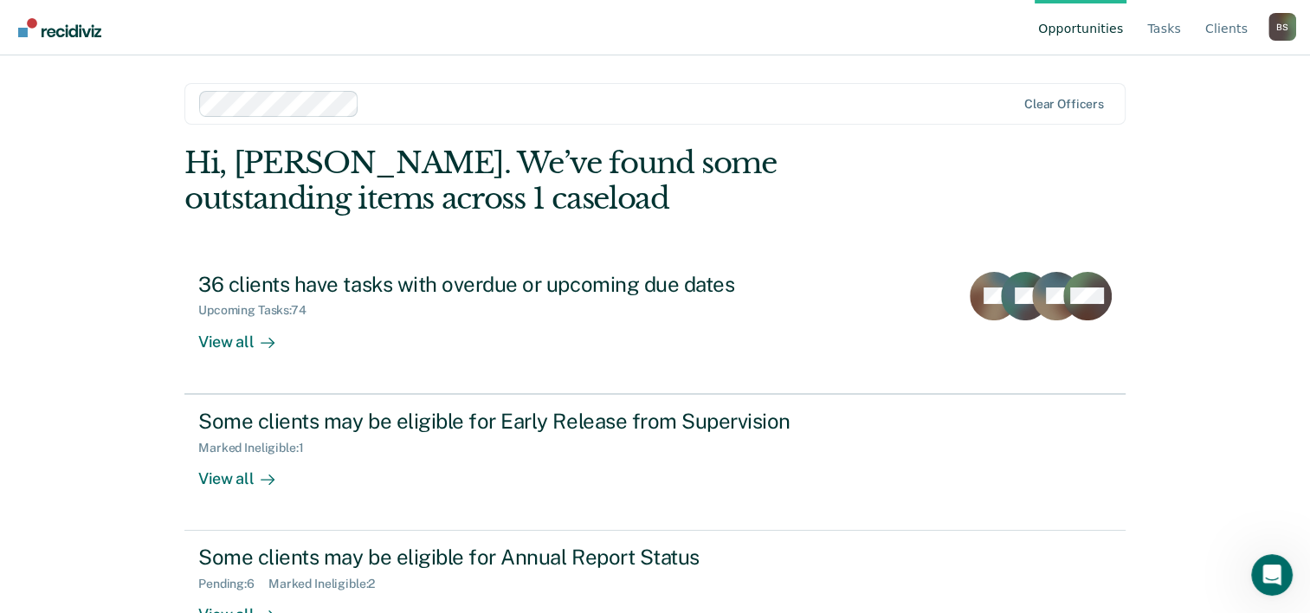
click at [1285, 29] on div "B S" at bounding box center [1283, 27] width 28 height 28
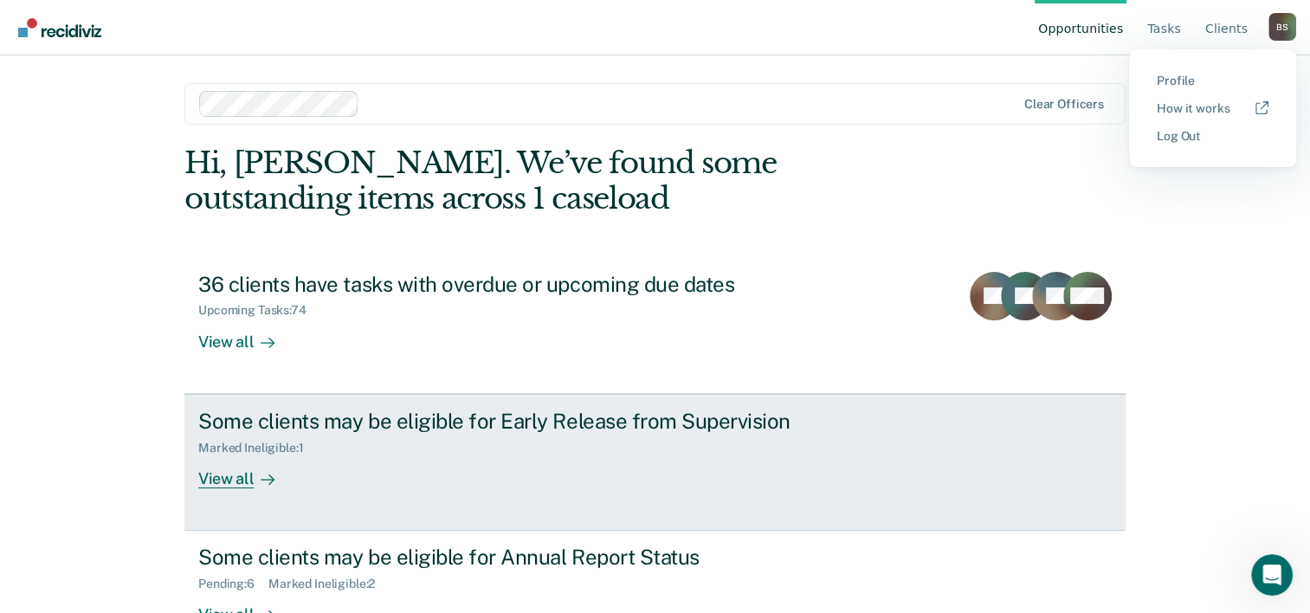
click at [1130, 462] on main "Clear officers Hi, Bianca. We’ve found some outstanding items across 1 caseload…" at bounding box center [655, 313] width 983 height 516
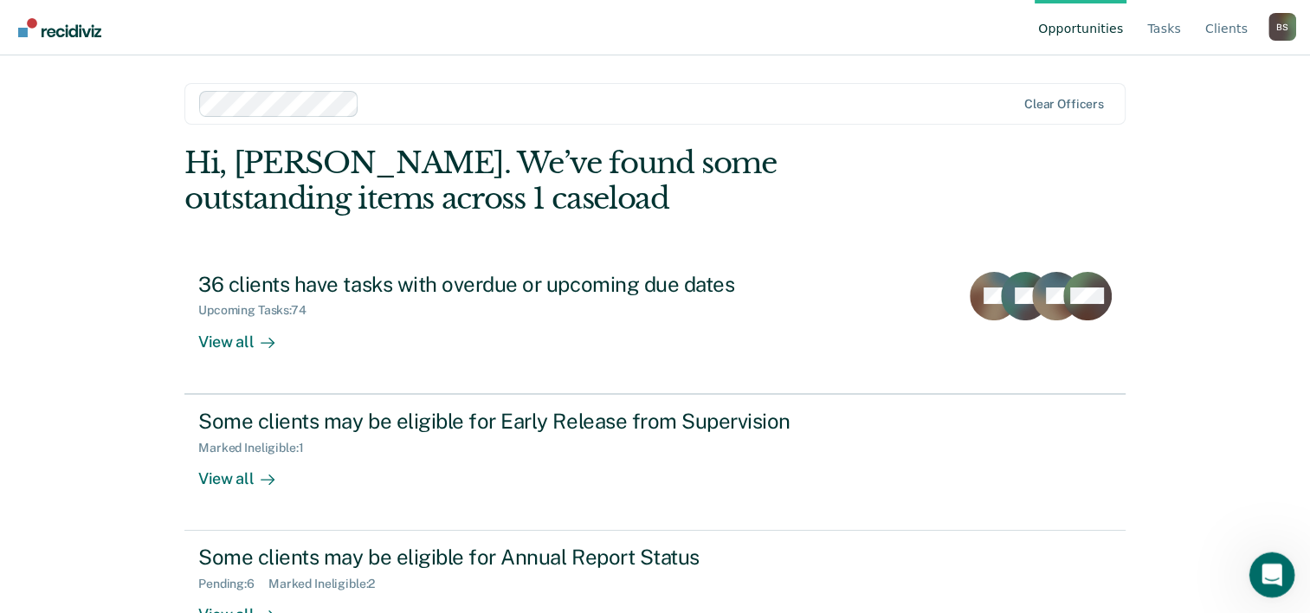
click at [1267, 564] on icon "Open Intercom Messenger" at bounding box center [1270, 573] width 29 height 29
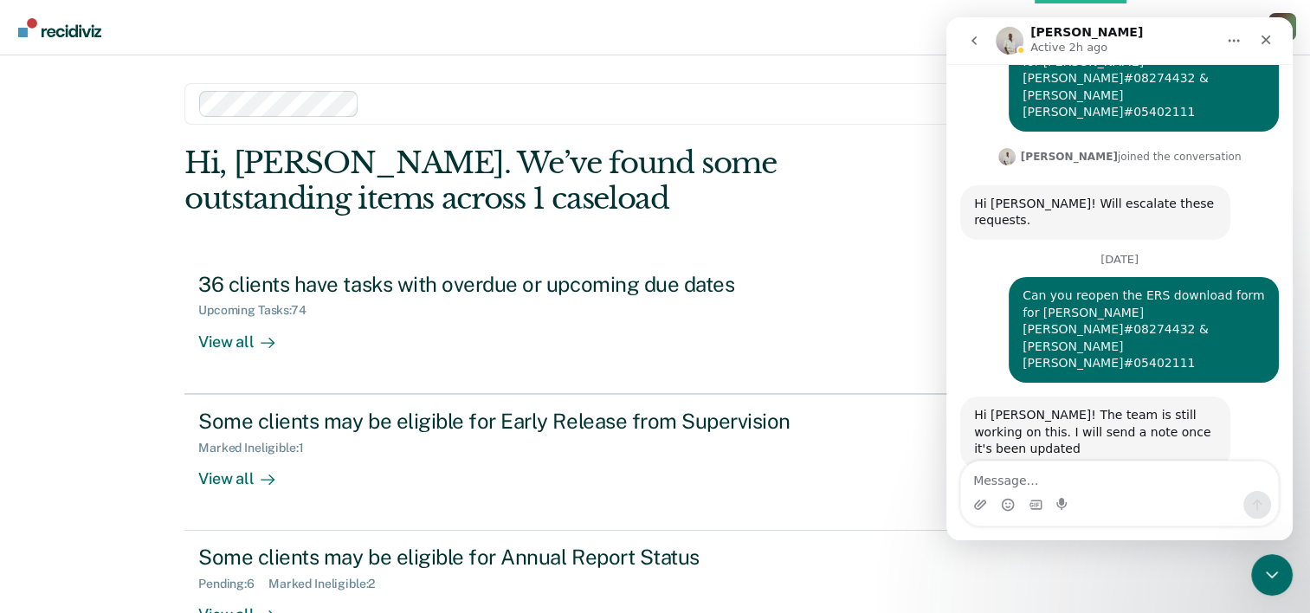
scroll to position [446, 0]
drag, startPoint x: 1269, startPoint y: 35, endPoint x: 2218, endPoint y: 56, distance: 949.3
click at [1269, 35] on icon "Close" at bounding box center [1266, 40] width 14 height 14
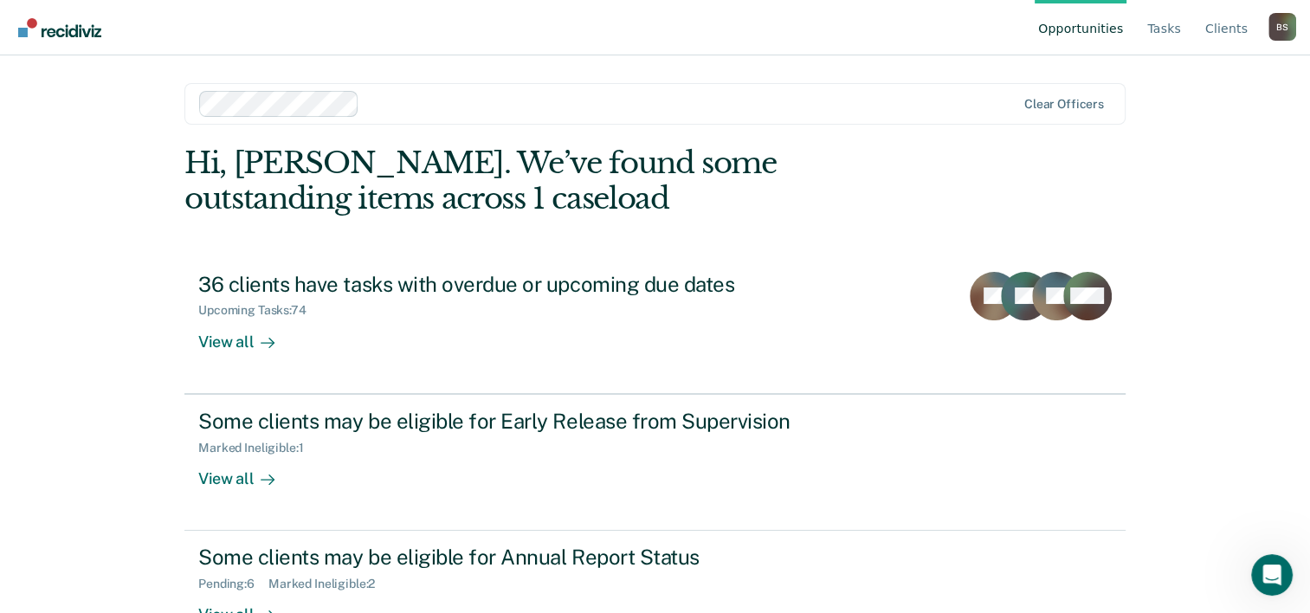
click at [1270, 25] on div "B S" at bounding box center [1283, 27] width 28 height 28
click at [1212, 141] on link "Log Out" at bounding box center [1213, 136] width 112 height 15
